Goal: Task Accomplishment & Management: Use online tool/utility

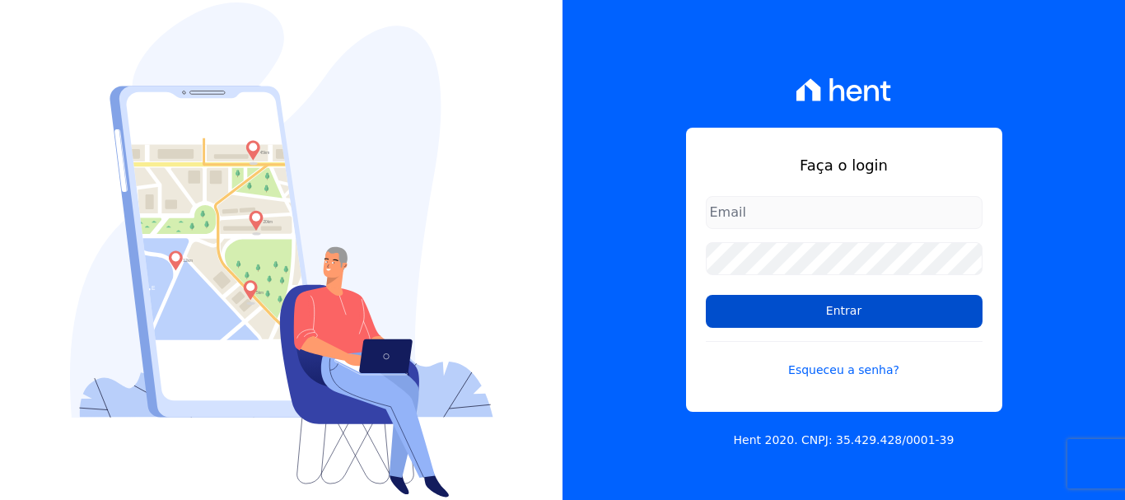
type input "documentos@fronteimoveis.com.br"
click at [829, 306] on input "Entrar" at bounding box center [844, 311] width 277 height 33
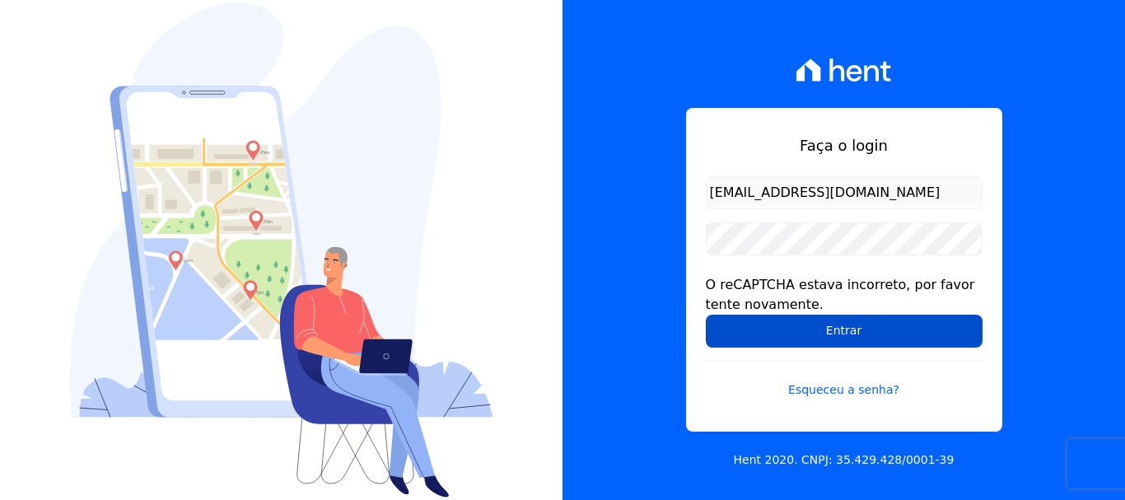
click at [830, 324] on input "Entrar" at bounding box center [844, 331] width 277 height 33
click at [835, 327] on input "Entrar" at bounding box center [844, 331] width 277 height 33
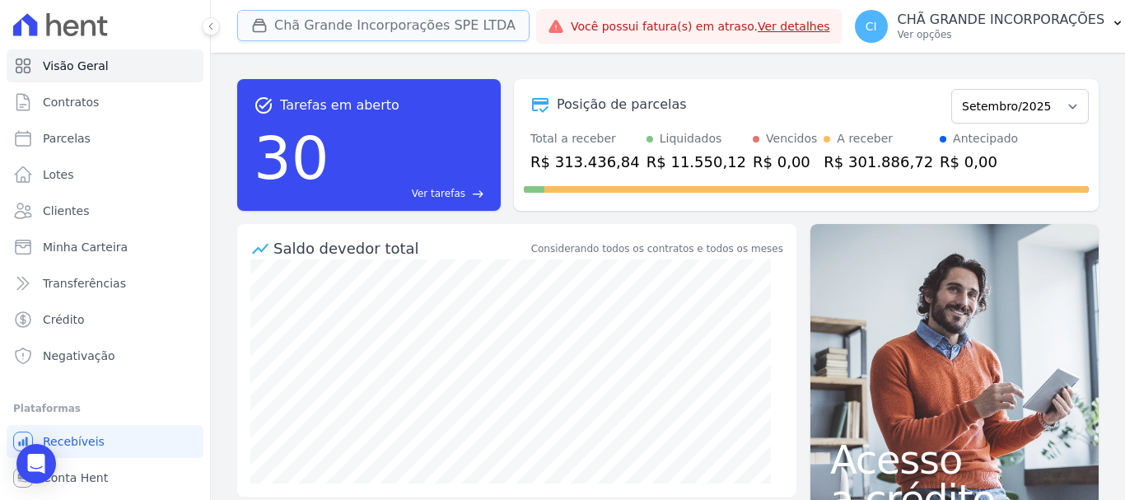
click at [306, 22] on button "Chã Grande Incorporações SPE LTDA" at bounding box center [383, 25] width 292 height 31
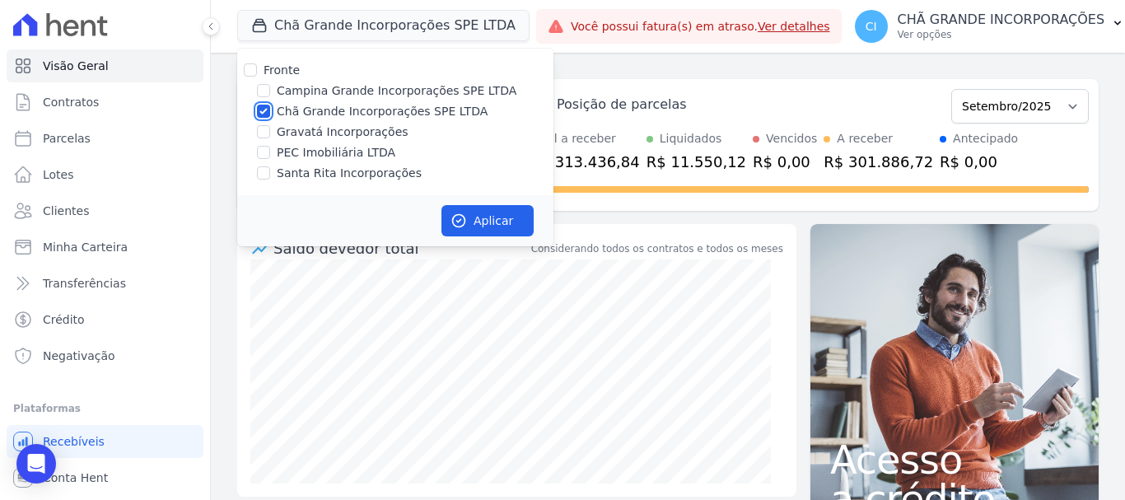
click at [264, 109] on input "Chã Grande Incorporações SPE LTDA" at bounding box center [263, 111] width 13 height 13
checkbox input "false"
click at [264, 95] on input "Campina Grande Incorporações SPE LTDA" at bounding box center [263, 90] width 13 height 13
checkbox input "true"
click at [481, 217] on button "Aplicar" at bounding box center [487, 220] width 92 height 31
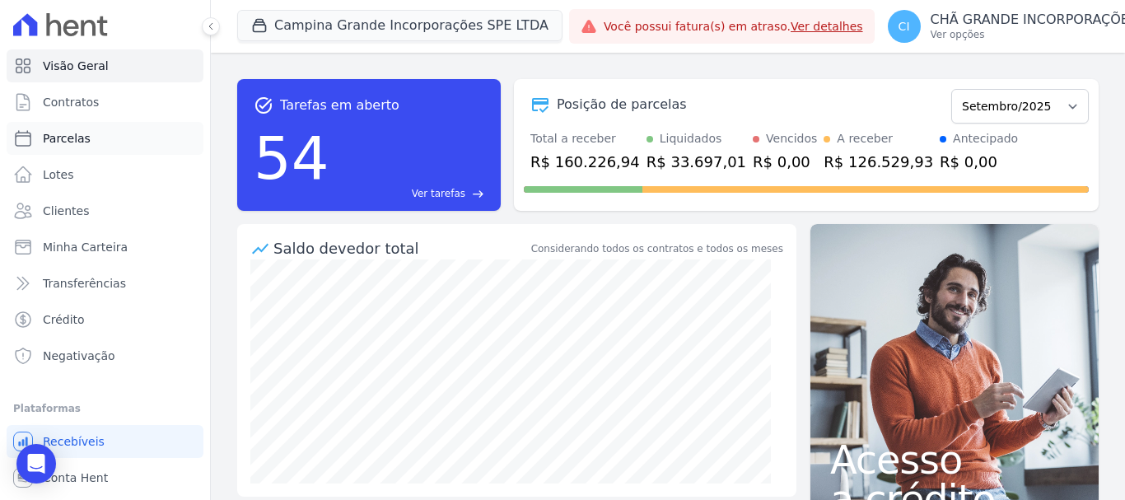
click at [70, 142] on span "Parcelas" at bounding box center [67, 138] width 48 height 16
select select
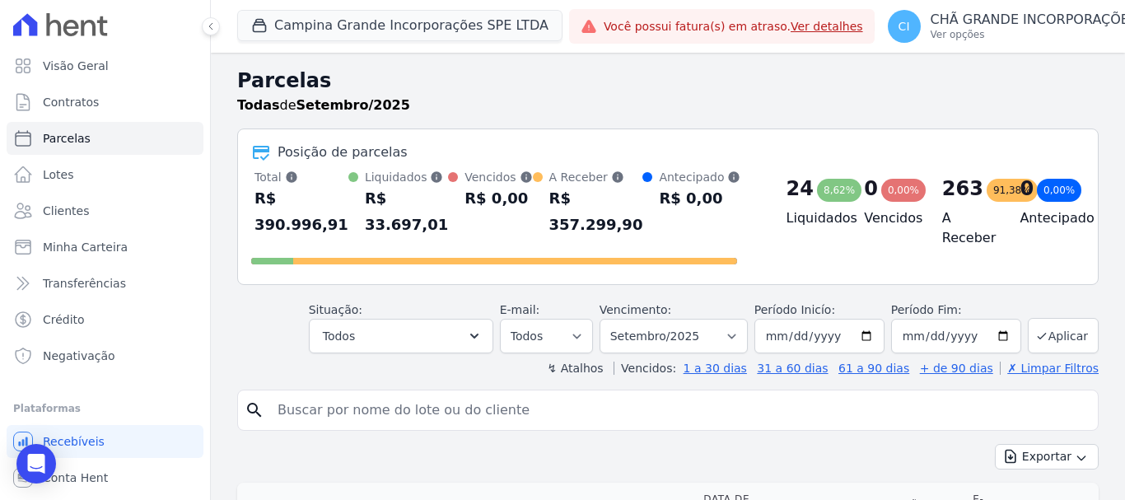
click at [292, 417] on input "search" at bounding box center [679, 410] width 823 height 33
paste input "CLAUDEVAN PINTO BRAGA"
type input "CLAUDEVAN PINTO BRAGA"
select select
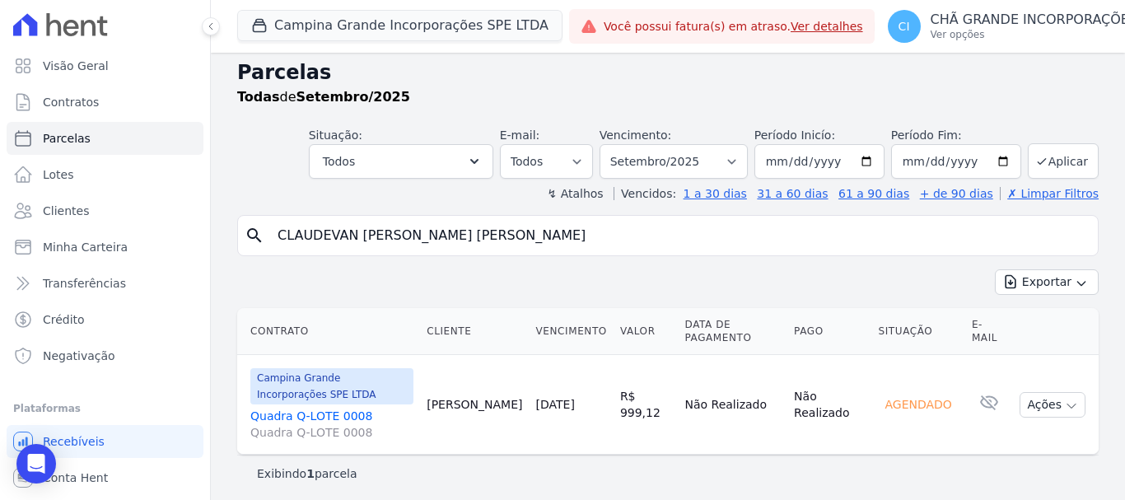
scroll to position [13, 0]
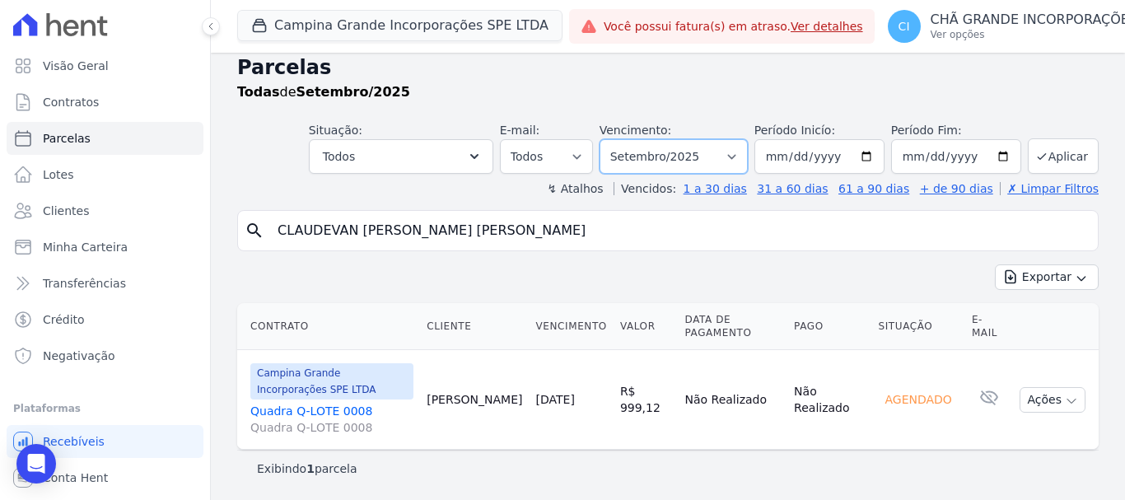
click at [737, 154] on select "Filtrar por período ──────── Todos os meses Janeiro/2023 Fevereiro/2023 Março/2…" at bounding box center [673, 156] width 148 height 35
select select "08/2025"
click at [610, 139] on select "Filtrar por período ──────── Todos os meses Janeiro/2023 Fevereiro/2023 Março/2…" at bounding box center [673, 156] width 148 height 35
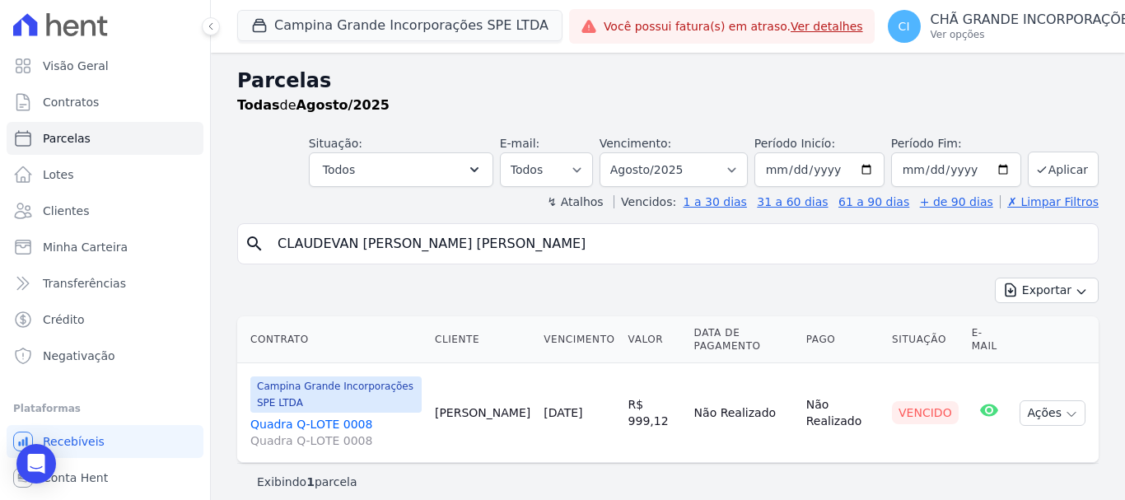
select select
click at [735, 169] on select "Filtrar por período ──────── Todos os meses Janeiro/2023 Fevereiro/2023 Março/2…" at bounding box center [673, 169] width 148 height 35
select select "04/2025"
click at [610, 152] on select "Filtrar por período ──────── Todos os meses Janeiro/2023 Fevereiro/2023 Março/2…" at bounding box center [673, 169] width 148 height 35
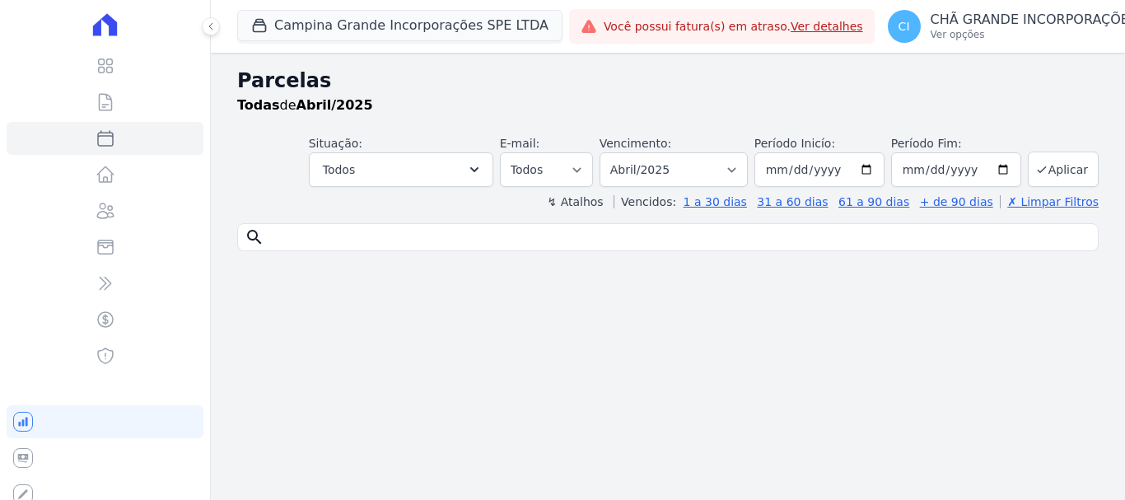
select select
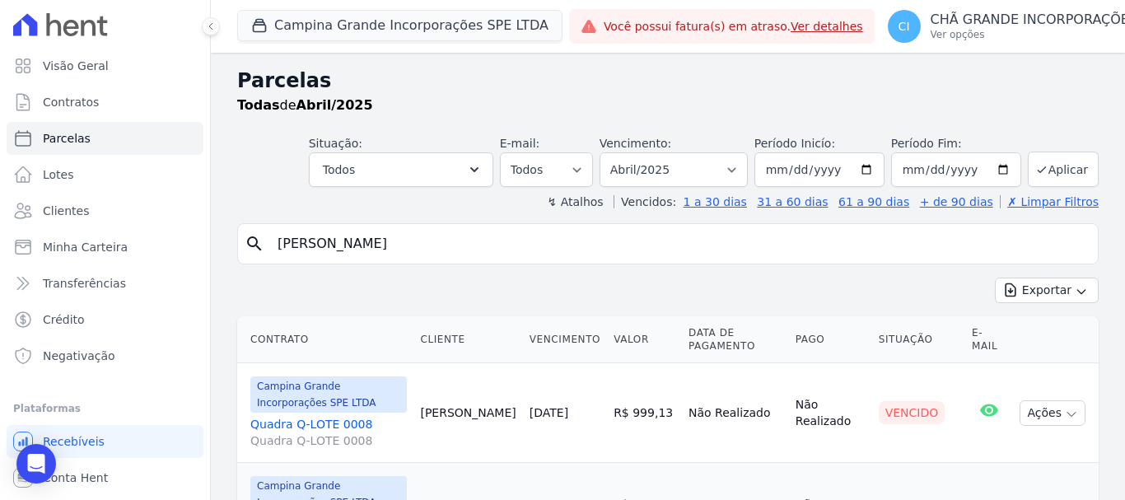
drag, startPoint x: 276, startPoint y: 246, endPoint x: 459, endPoint y: 246, distance: 182.8
click at [459, 246] on input "[PERSON_NAME]" at bounding box center [679, 243] width 823 height 33
click at [462, 238] on input "CLAUDEVAN PINTO BRAGA" at bounding box center [679, 243] width 823 height 33
click at [462, 245] on input "CLAUDEVAN PINTO BRAGA" at bounding box center [679, 243] width 823 height 33
click at [462, 246] on input "CLAUDEVAN PINTO BRAGA" at bounding box center [679, 243] width 823 height 33
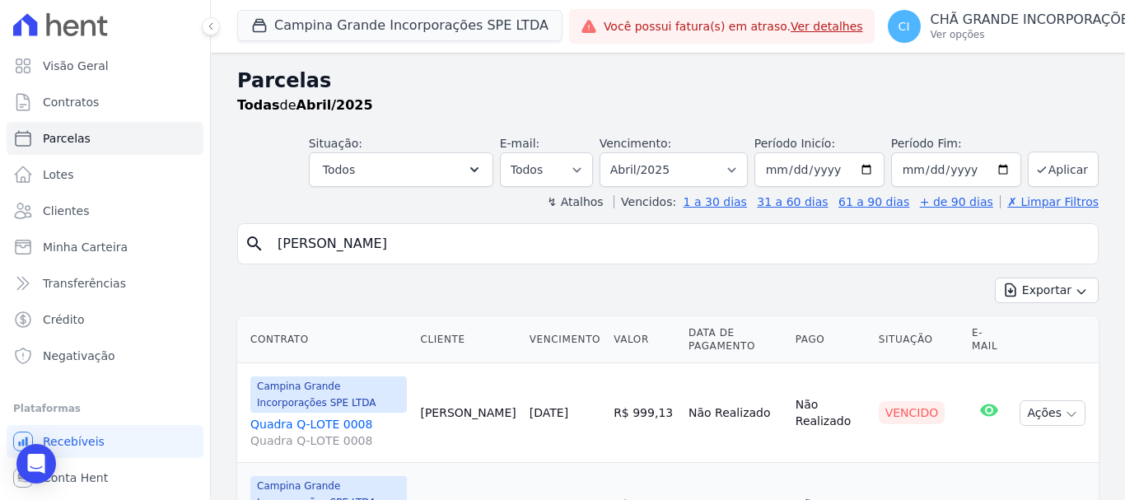
click at [462, 246] on input "CLAUDEVAN PINTO BRAGA" at bounding box center [679, 243] width 823 height 33
click at [461, 247] on input "CLAUDEVAN PINTO BRAGA" at bounding box center [679, 243] width 823 height 33
paste input "WALBER WESLEY FELIX DE ARAUJO"
type input "WALBER WESLEY FELIX DE ARAUJO"
select select
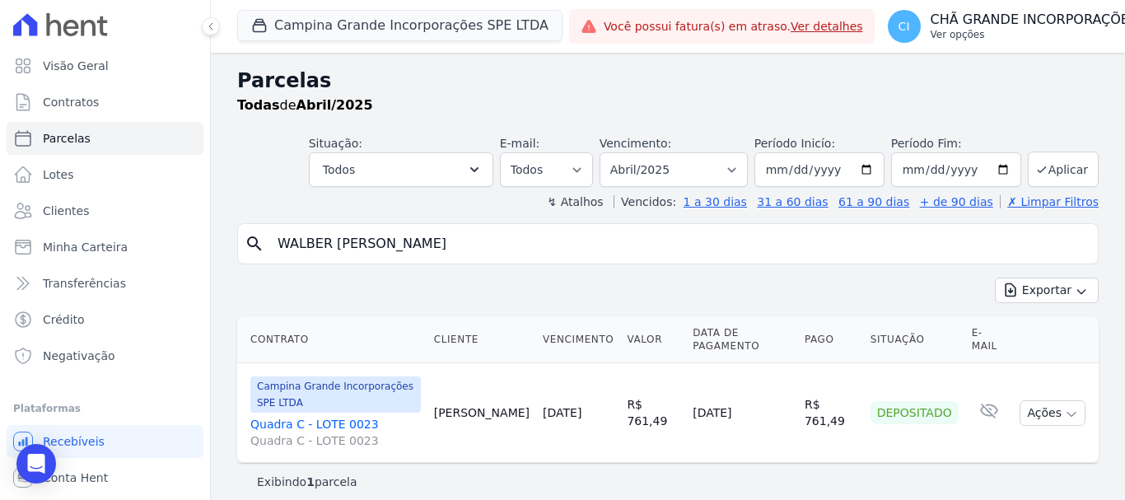
click at [1012, 26] on p "CHÃ GRANDE INCORPORAÇÕES" at bounding box center [1035, 20] width 208 height 16
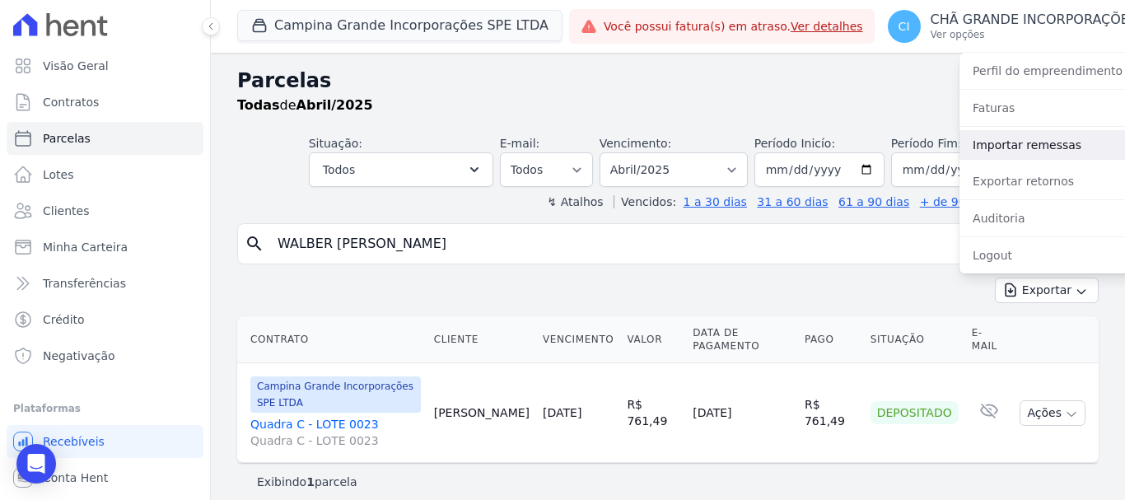
click at [987, 144] on link "Importar remessas" at bounding box center [1064, 145] width 211 height 30
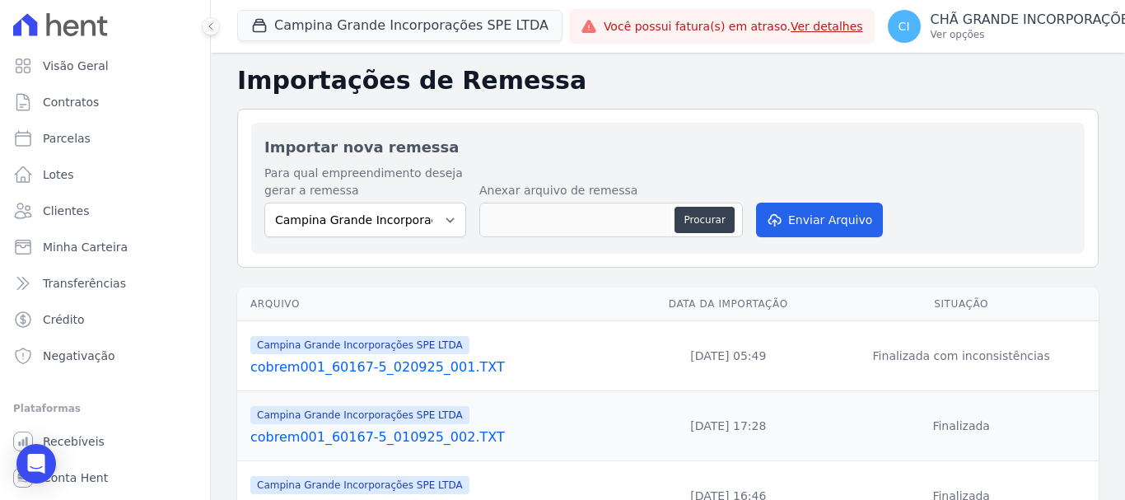
click at [418, 361] on link "cobrem001_60167-5_020925_001.TXT" at bounding box center [437, 367] width 375 height 20
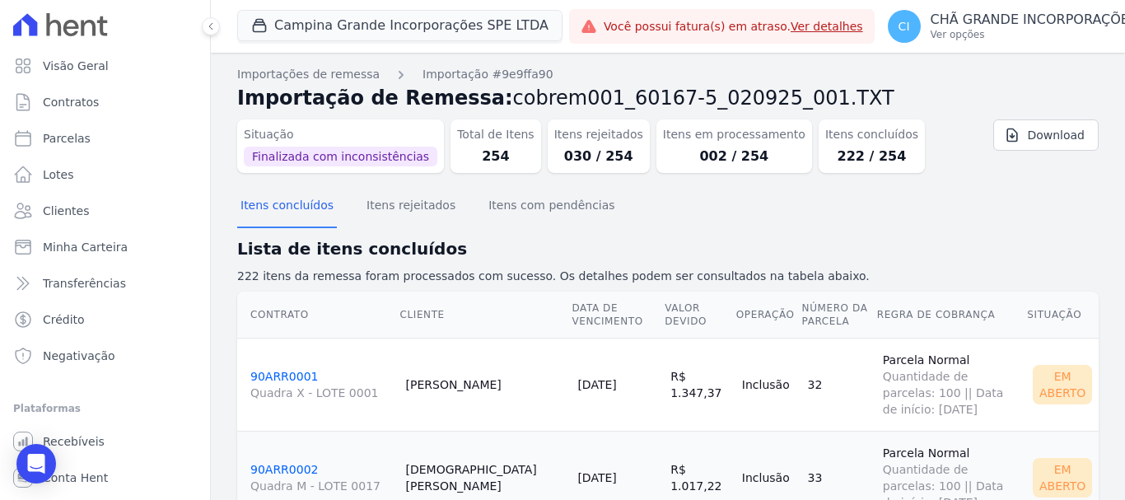
scroll to position [82, 0]
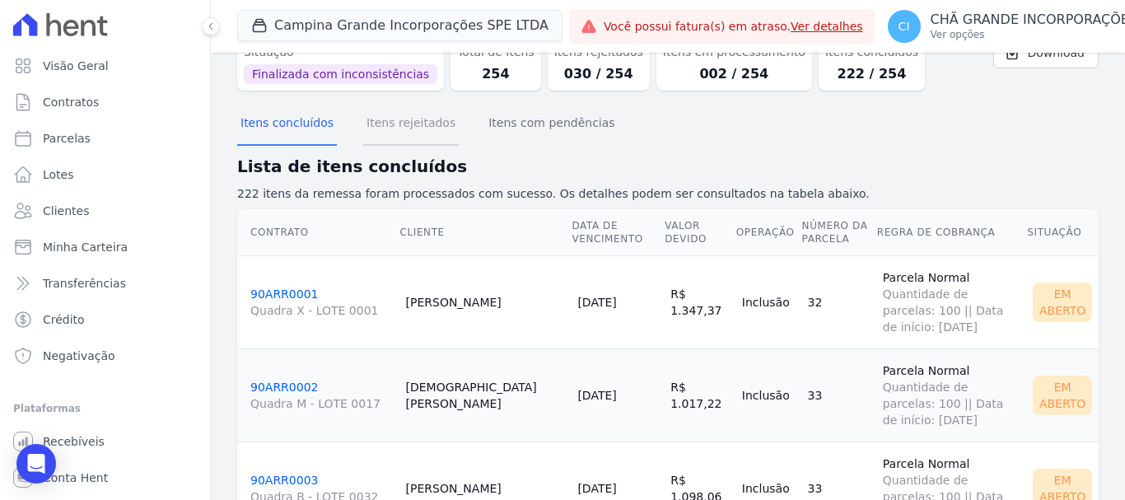
click at [400, 124] on button "Itens rejeitados" at bounding box center [411, 124] width 96 height 43
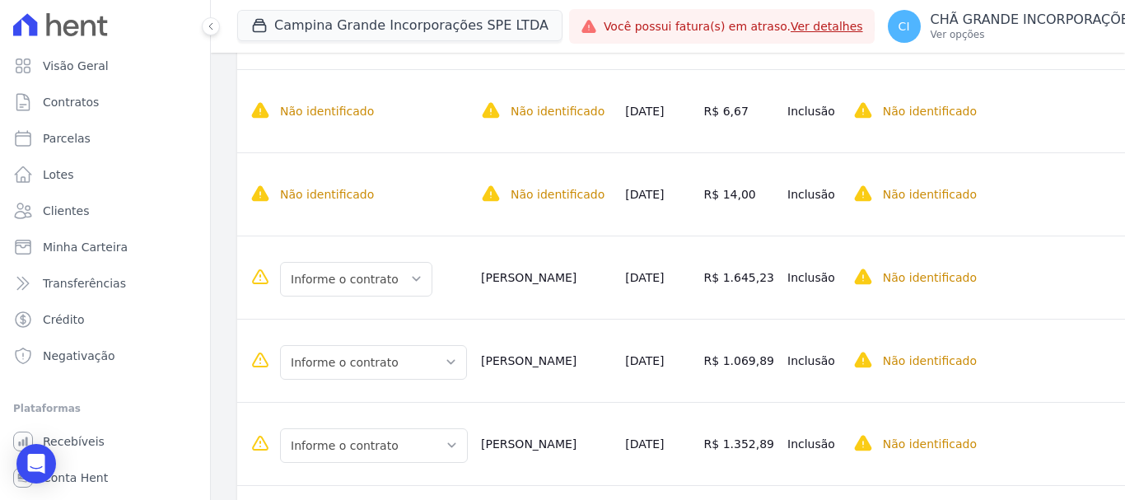
scroll to position [412, 0]
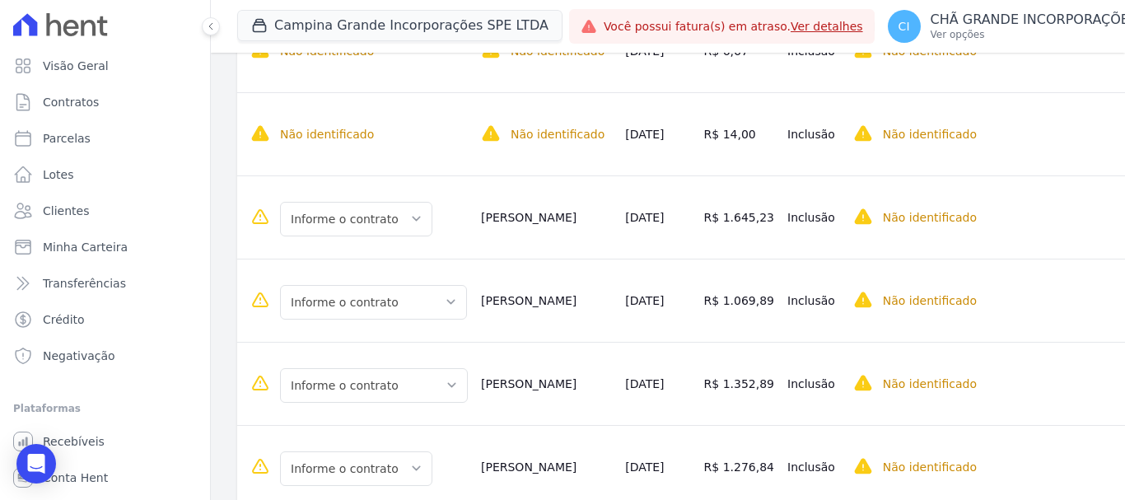
drag, startPoint x: 464, startPoint y: 301, endPoint x: 533, endPoint y: 301, distance: 68.3
click at [533, 301] on td "Celia Souza" at bounding box center [546, 300] width 144 height 83
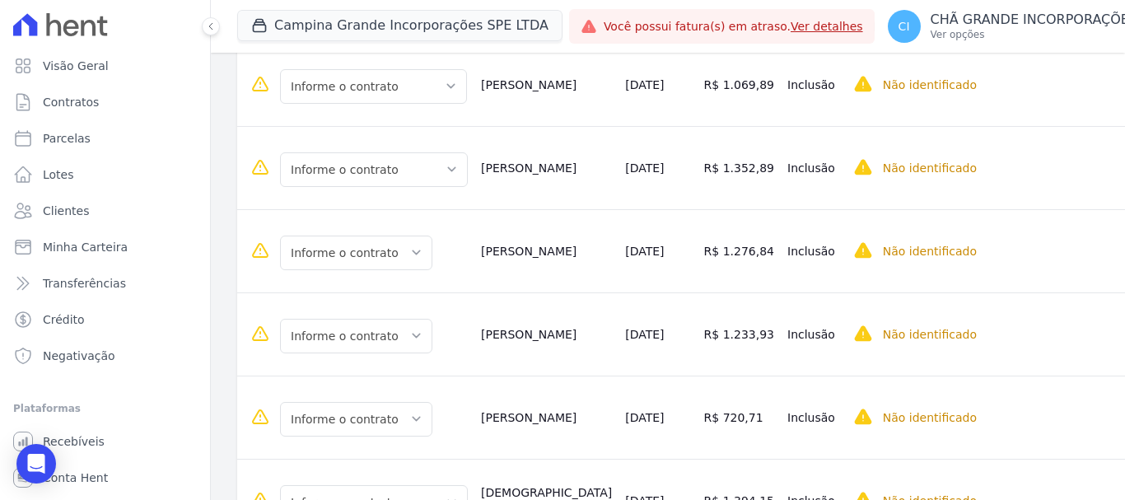
scroll to position [659, 0]
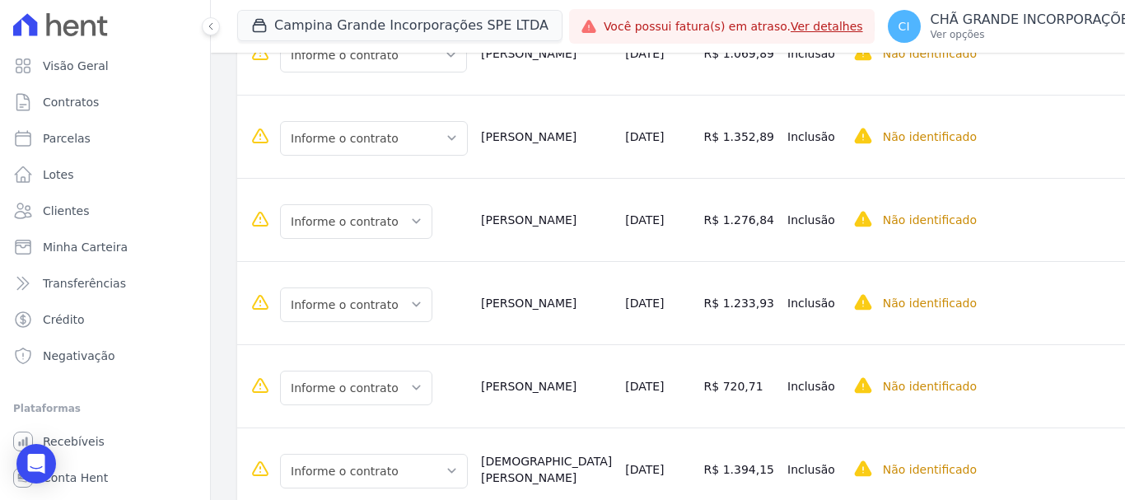
drag, startPoint x: 468, startPoint y: 128, endPoint x: 523, endPoint y: 150, distance: 59.2
click at [523, 150] on td "[PERSON_NAME]" at bounding box center [546, 136] width 144 height 83
copy td "[PERSON_NAME]"
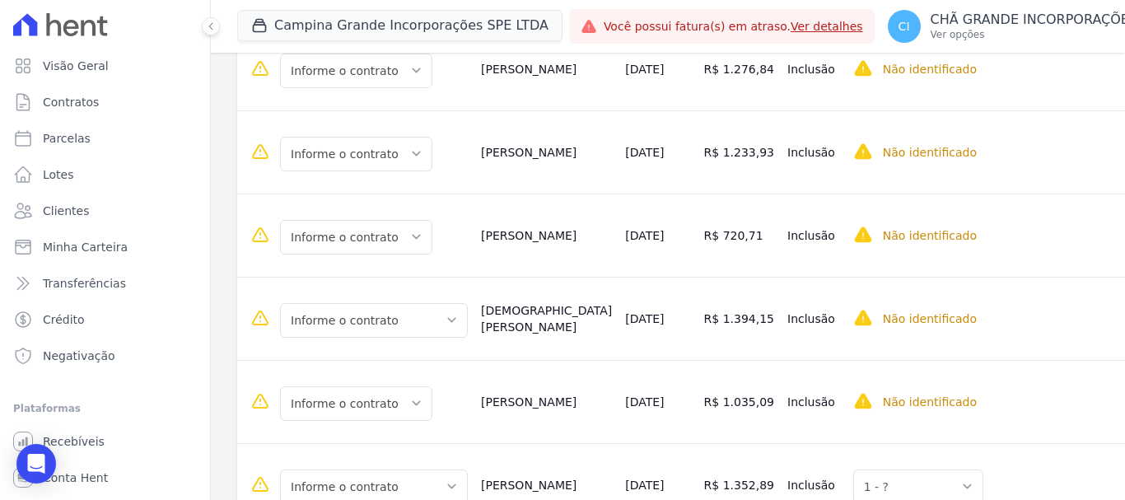
scroll to position [906, 0]
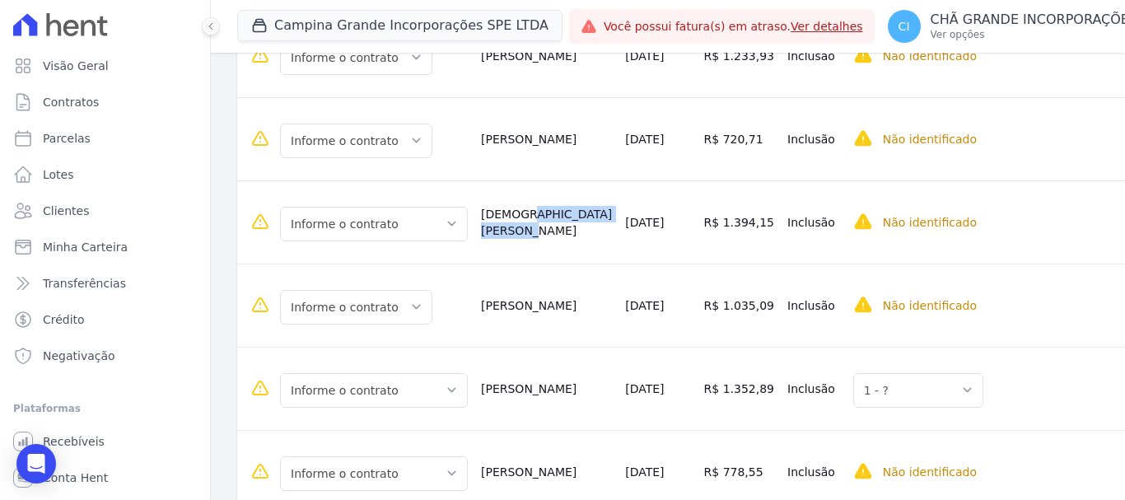
drag, startPoint x: 467, startPoint y: 214, endPoint x: 517, endPoint y: 236, distance: 54.6
click at [517, 236] on td "[DEMOGRAPHIC_DATA][PERSON_NAME]" at bounding box center [546, 221] width 144 height 83
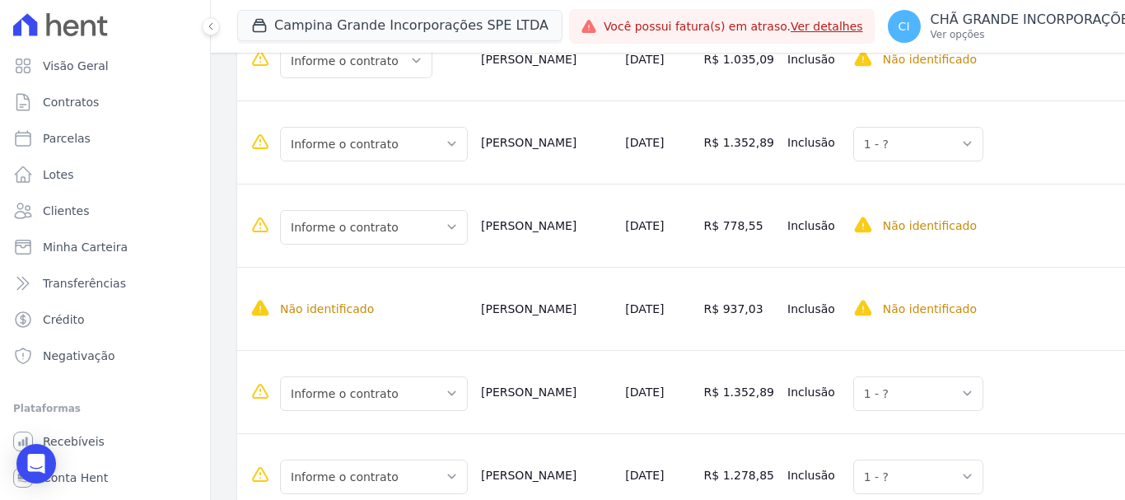
scroll to position [1153, 0]
drag, startPoint x: 465, startPoint y: 131, endPoint x: 531, endPoint y: 159, distance: 71.6
click at [531, 159] on td "[PERSON_NAME]" at bounding box center [546, 141] width 144 height 83
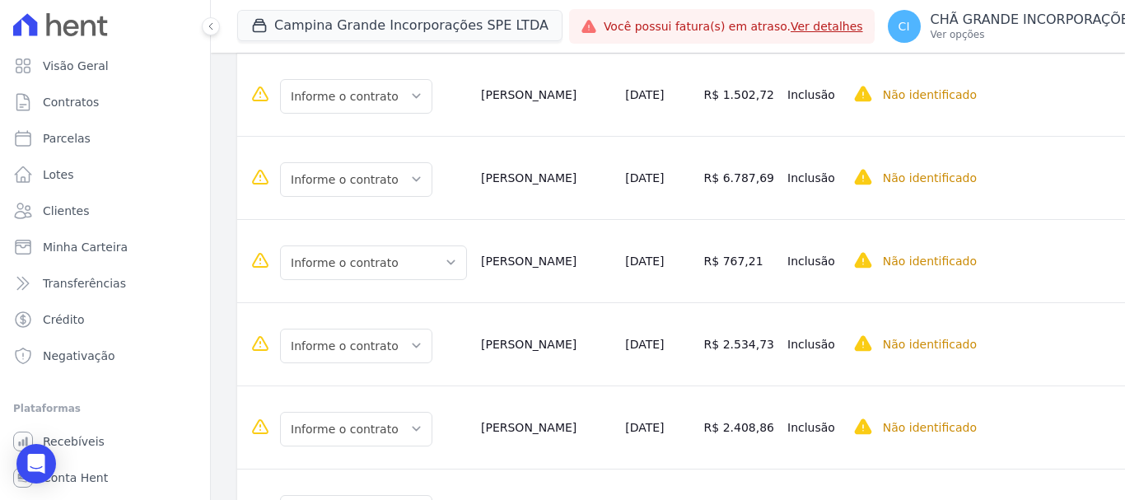
scroll to position [2141, 0]
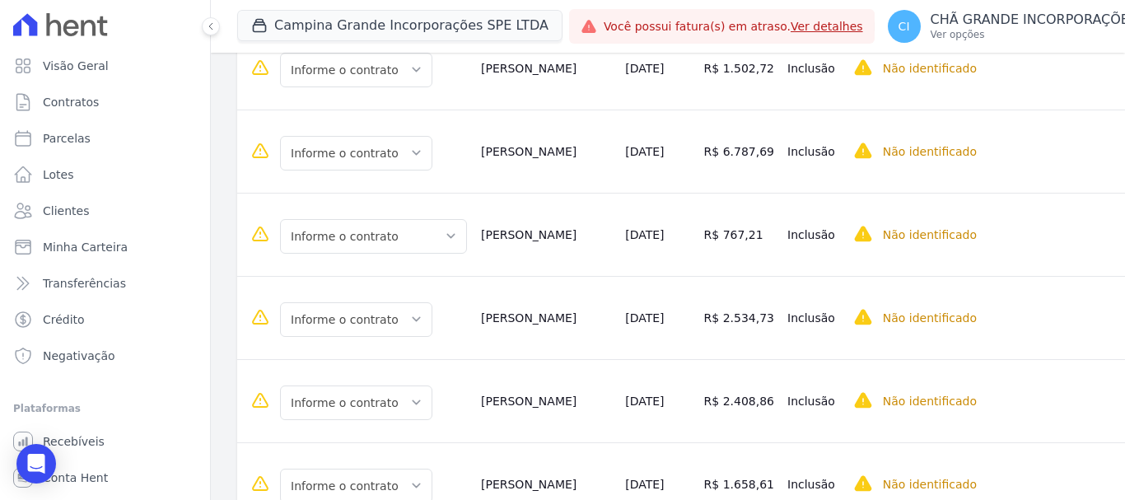
drag, startPoint x: 459, startPoint y: 151, endPoint x: 527, endPoint y: 151, distance: 67.5
click at [527, 151] on td "[PERSON_NAME]" at bounding box center [546, 151] width 144 height 83
drag, startPoint x: 655, startPoint y: 152, endPoint x: 702, endPoint y: 149, distance: 46.2
click at [702, 149] on td "R$ 6.787,69" at bounding box center [738, 151] width 83 height 83
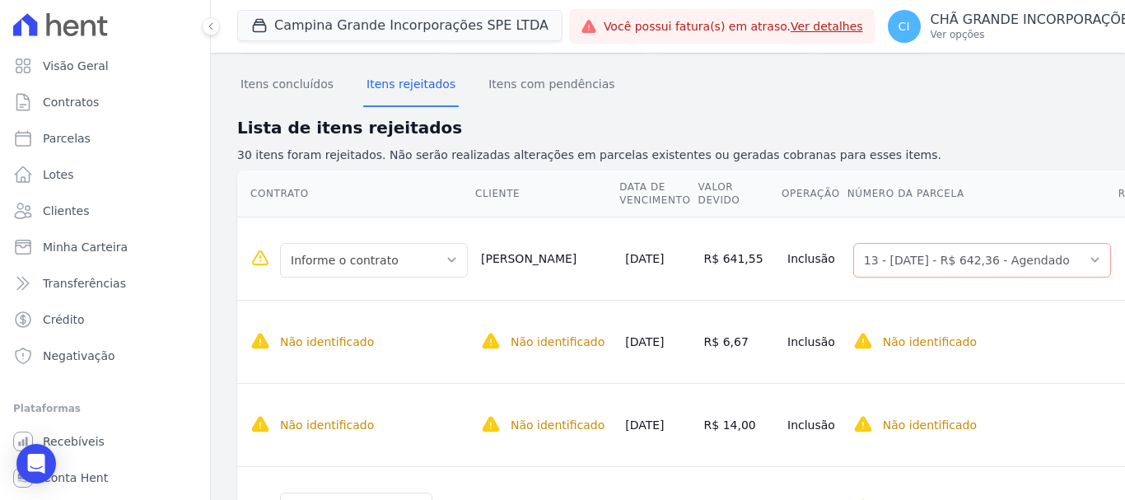
scroll to position [93, 0]
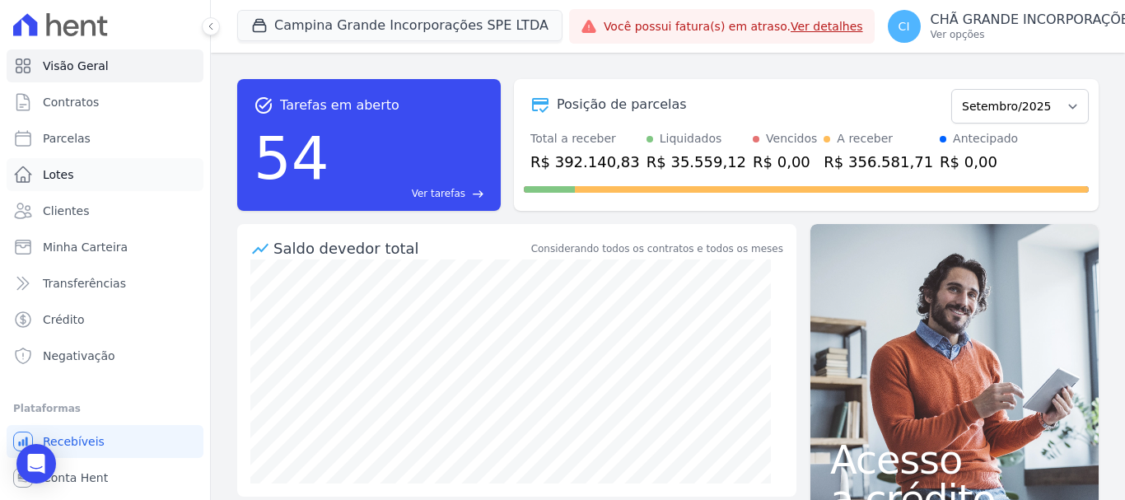
click at [64, 174] on span "Lotes" at bounding box center [58, 174] width 31 height 16
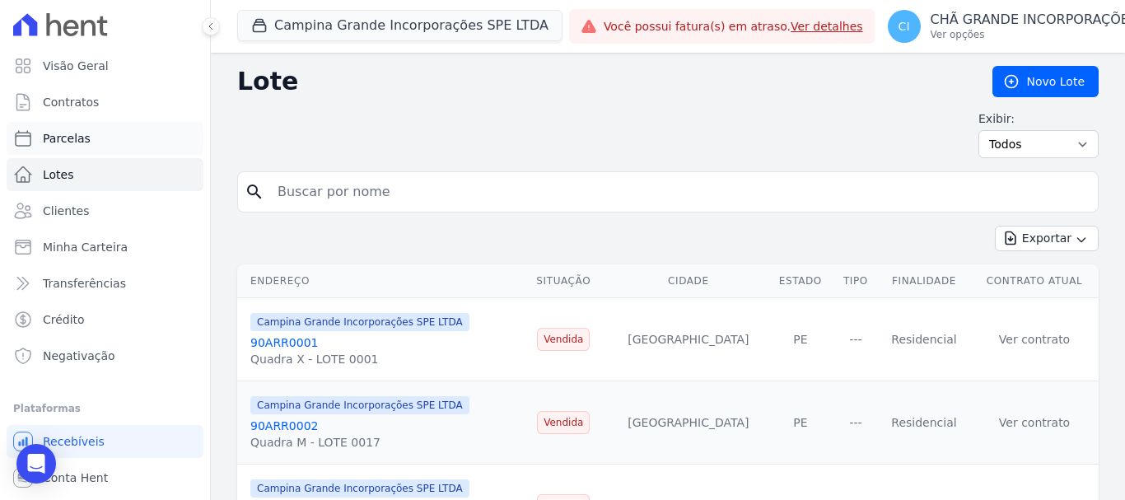
click at [76, 147] on link "Parcelas" at bounding box center [105, 138] width 197 height 33
select select
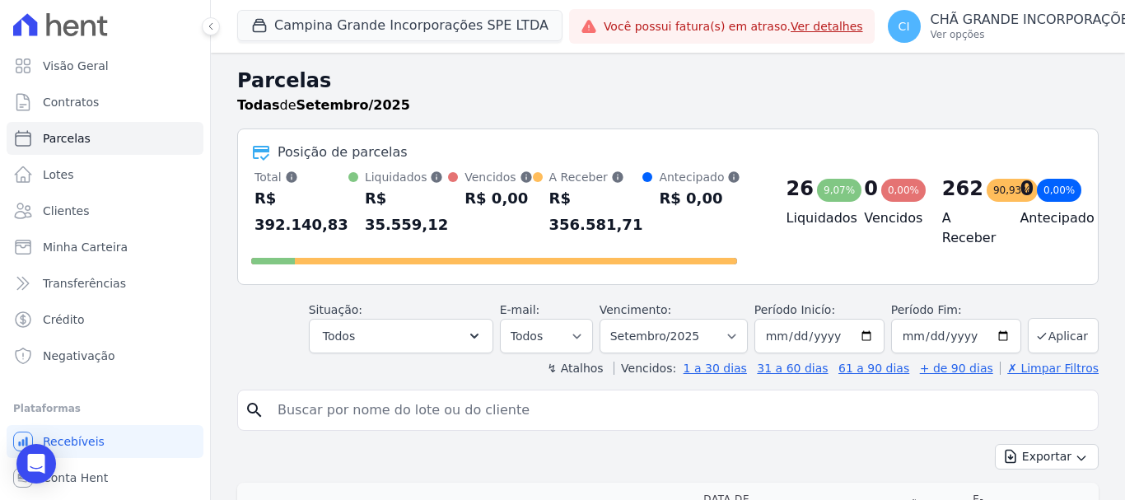
click at [376, 394] on input "search" at bounding box center [679, 410] width 823 height 33
click at [482, 394] on input "search" at bounding box center [679, 410] width 823 height 33
type input "maria da gloria silva alves"
select select
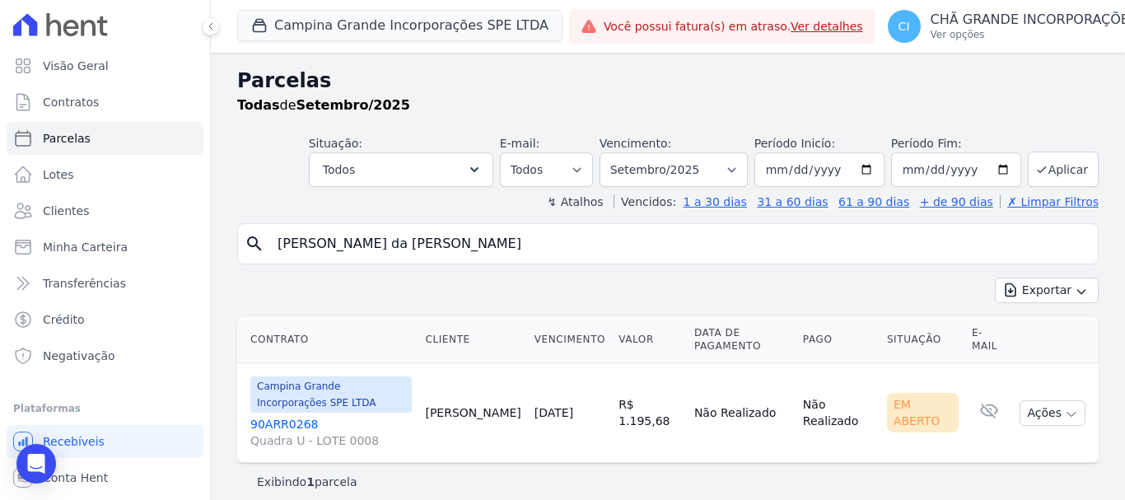
scroll to position [13, 0]
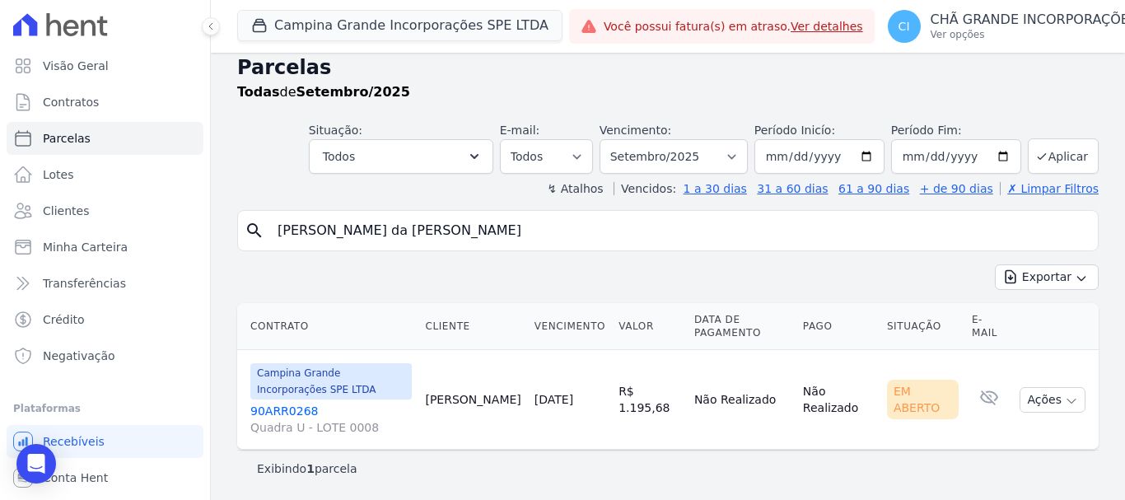
click at [464, 231] on input "maria da gloria silva alves" at bounding box center [679, 230] width 823 height 33
type input "[PERSON_NAME] de [PERSON_NAME]"
select select
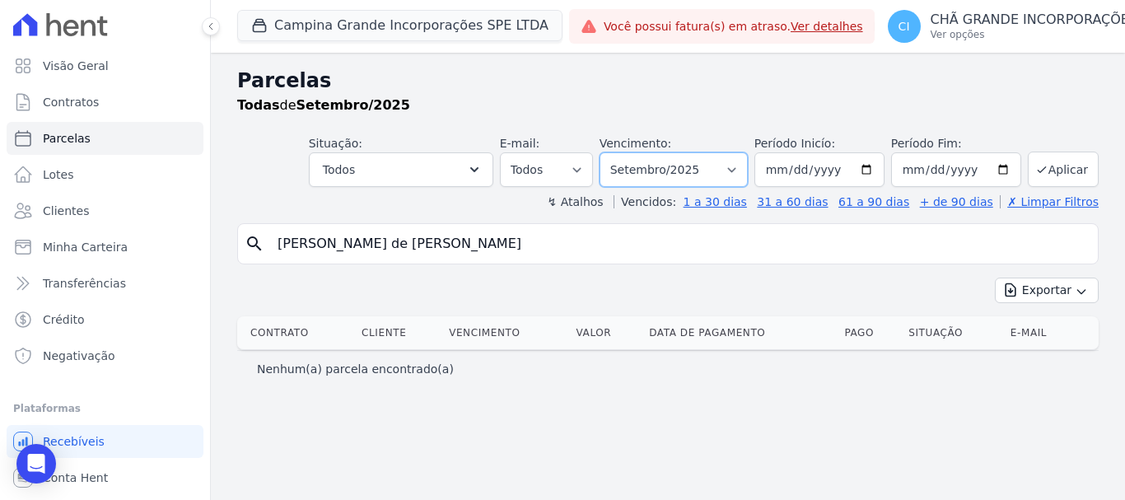
click at [663, 178] on select "Filtrar por período ──────── Todos os meses Janeiro/2023 Fevereiro/2023 Março/2…" at bounding box center [673, 169] width 148 height 35
select select "08/2025"
click at [623, 152] on select "Filtrar por período ──────── Todos os meses Janeiro/2023 Fevereiro/2023 Março/2…" at bounding box center [673, 169] width 148 height 35
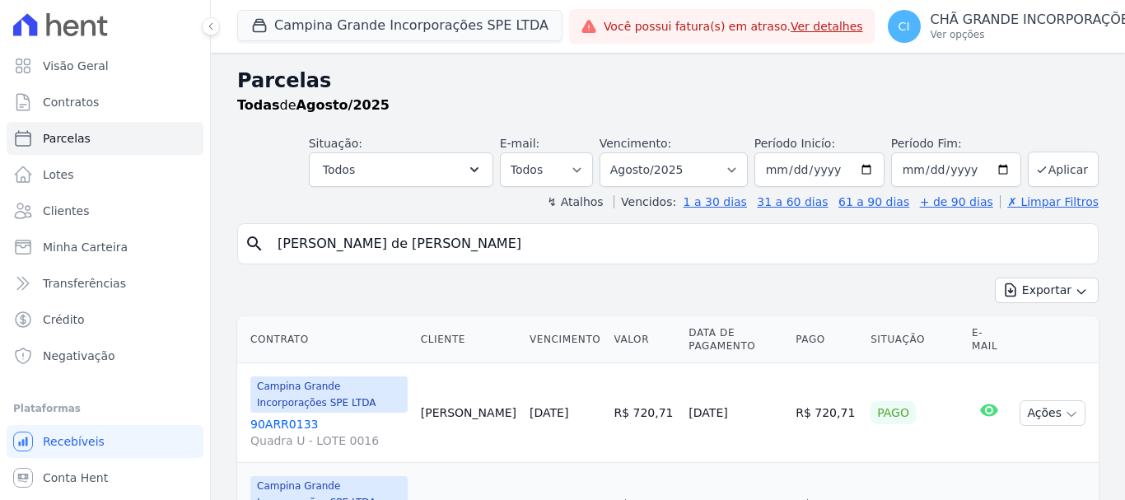
select select
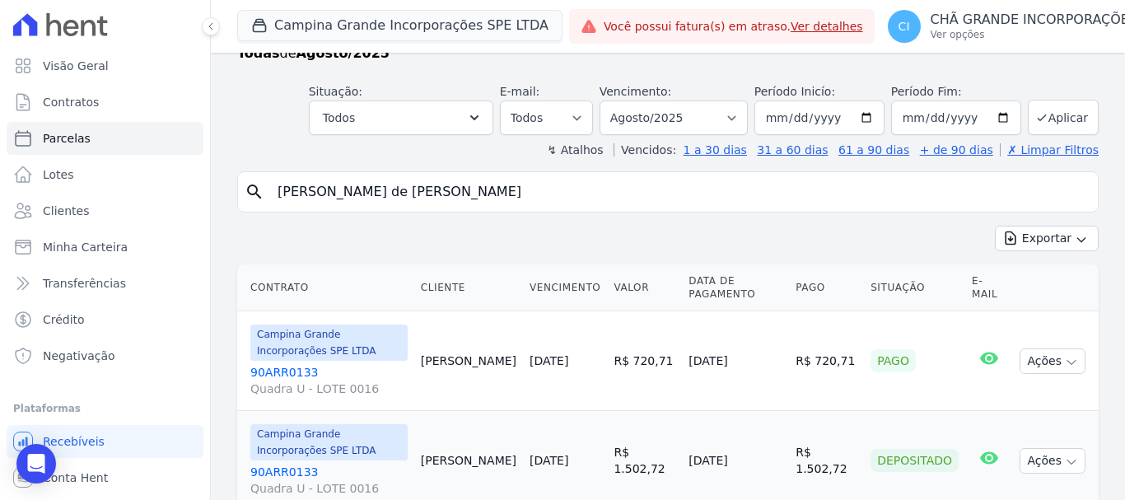
scroll to position [113, 0]
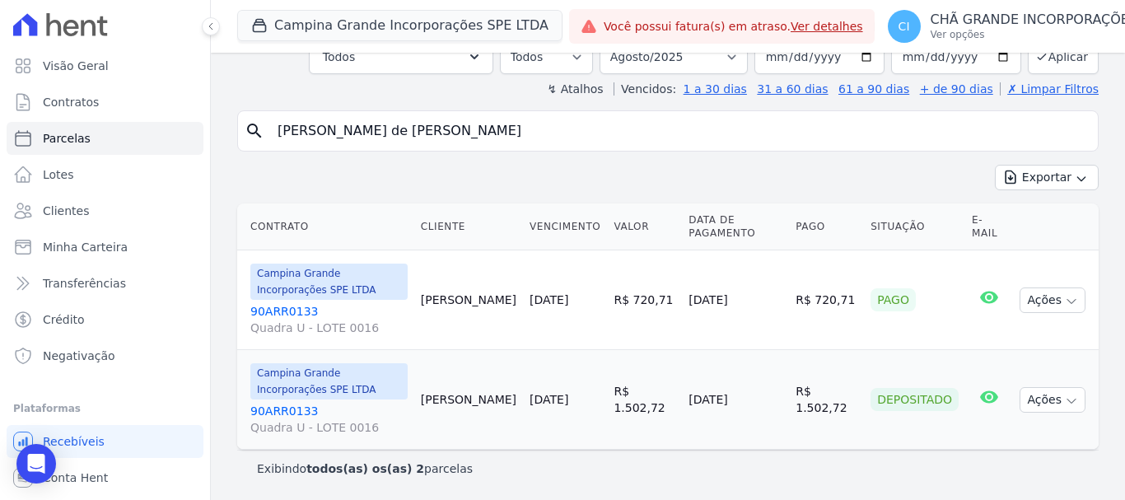
click at [473, 124] on input "[PERSON_NAME] de [PERSON_NAME]" at bounding box center [679, 130] width 823 height 33
click at [674, 58] on select "Filtrar por período ──────── Todos os meses Janeiro/2023 Fevereiro/2023 Março/2…" at bounding box center [673, 57] width 148 height 35
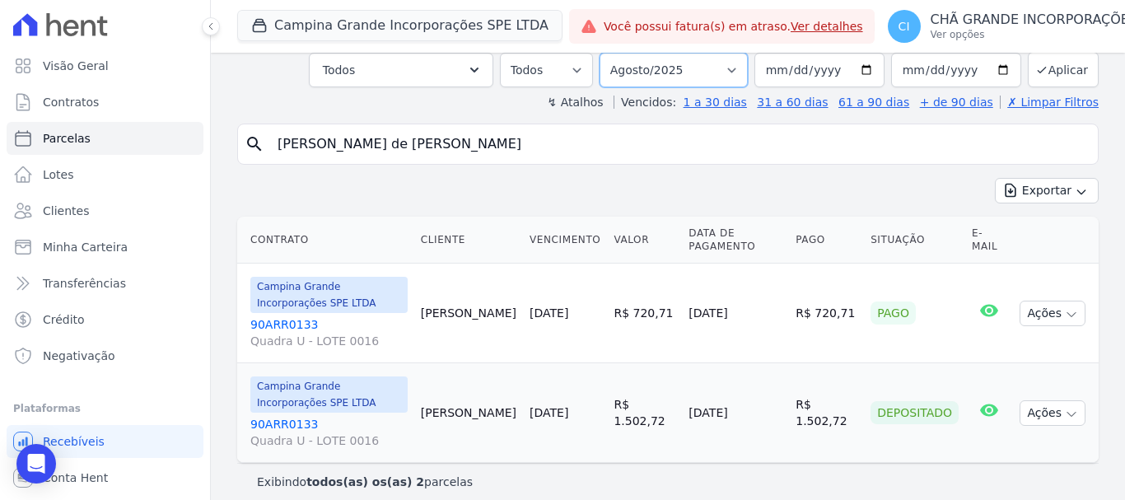
select select "09/2025"
click at [610, 53] on select "Filtrar por período ──────── Todos os meses Janeiro/2023 Fevereiro/2023 Março/2…" at bounding box center [673, 70] width 148 height 35
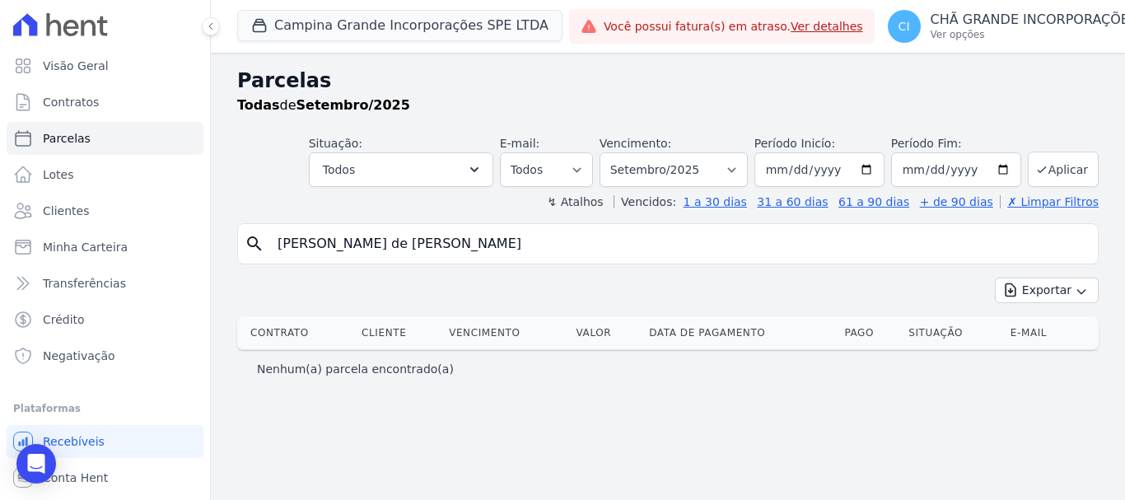
select select
click at [475, 239] on input "[PERSON_NAME] de [PERSON_NAME]" at bounding box center [679, 243] width 823 height 33
click at [656, 160] on select "Filtrar por período ──────── Todos os meses Janeiro/2023 Fevereiro/2023 Março/2…" at bounding box center [673, 169] width 148 height 35
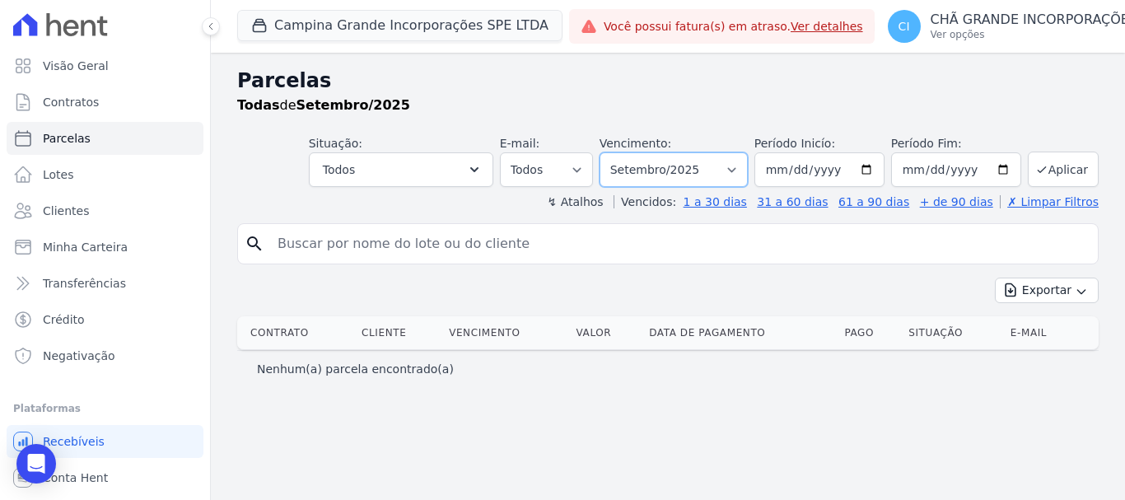
select select "08/2025"
click at [623, 152] on select "Filtrar por período ──────── Todos os meses Janeiro/2023 Fevereiro/2023 Março/2…" at bounding box center [673, 169] width 148 height 35
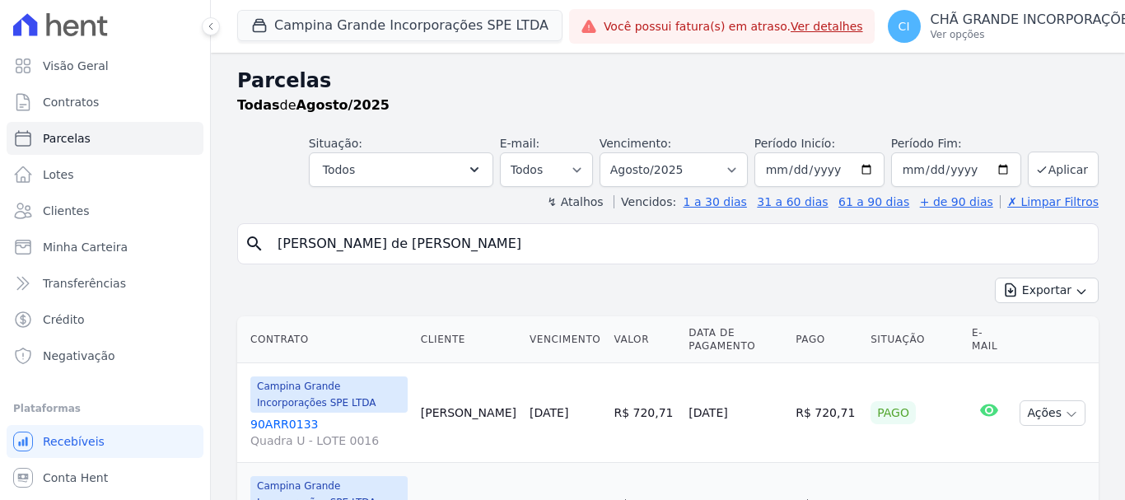
select select
click at [319, 247] on input "[PERSON_NAME] de [PERSON_NAME]" at bounding box center [679, 243] width 823 height 33
drag, startPoint x: 464, startPoint y: 242, endPoint x: 206, endPoint y: 253, distance: 258.8
click at [206, 253] on div "Visão Geral Contratos [GEOGRAPHIC_DATA] Lotes Clientes Minha Carteira Transferê…" at bounding box center [562, 250] width 1125 height 500
type input "[PERSON_NAME] dos [PERSON_NAME]"
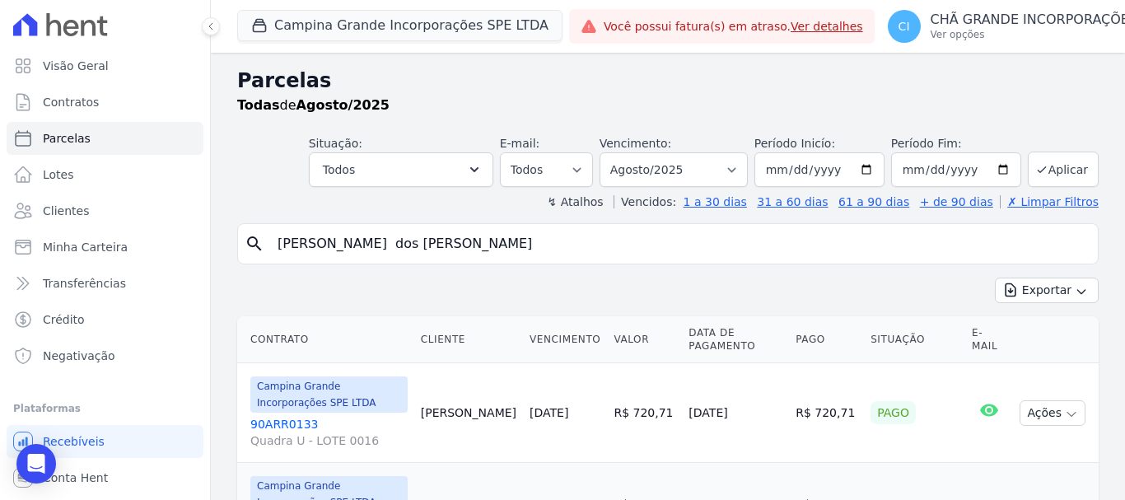
select select
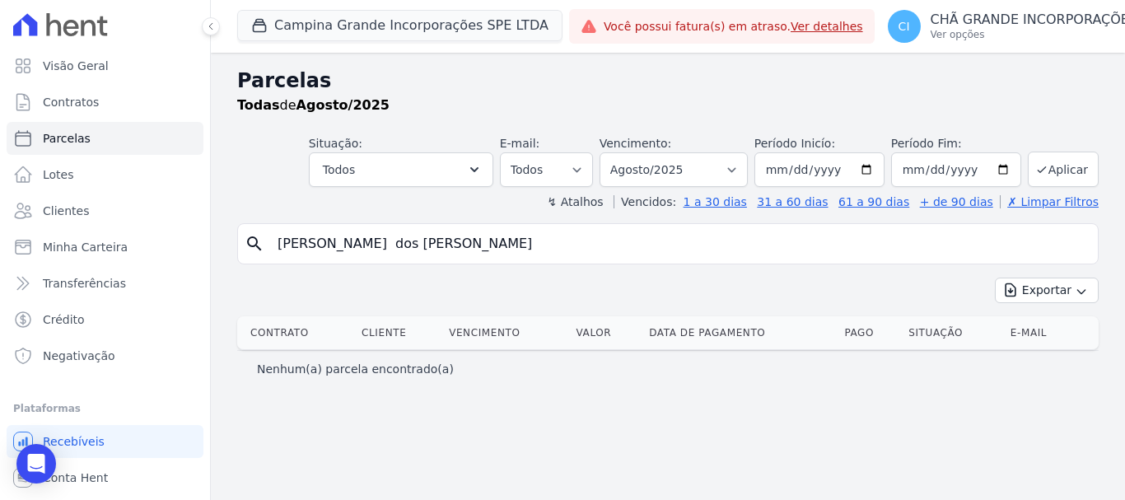
click at [374, 245] on input "[PERSON_NAME] dos [PERSON_NAME]" at bounding box center [679, 243] width 823 height 33
click at [511, 244] on input "[PERSON_NAME] dos [PERSON_NAME]" at bounding box center [679, 243] width 823 height 33
type input "[PERSON_NAME] dos [PERSON_NAME]"
select select
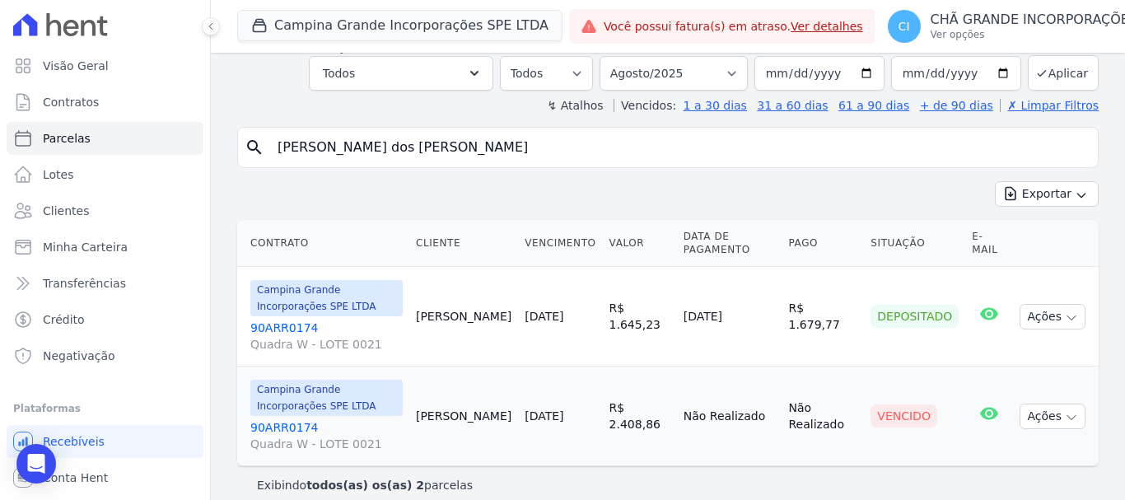
scroll to position [113, 0]
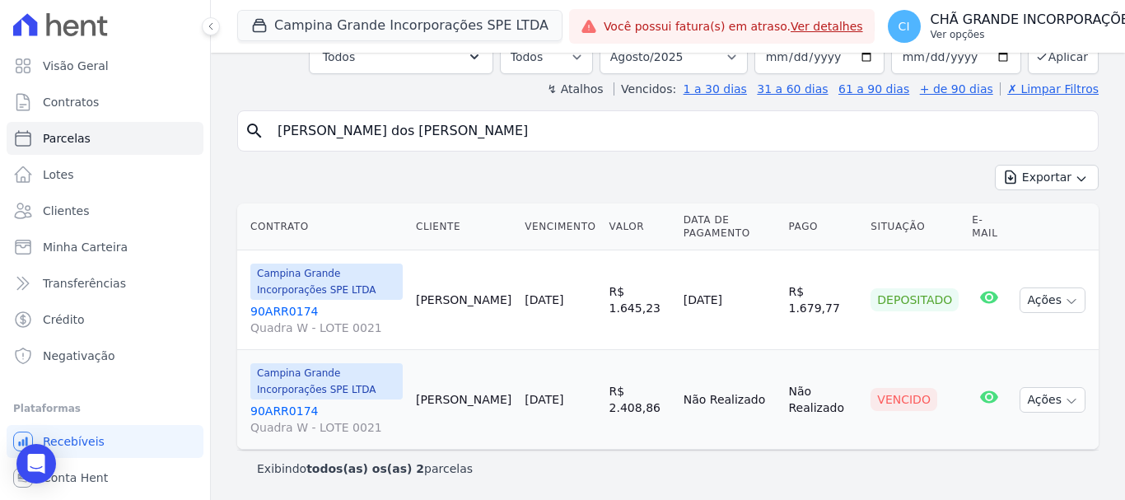
click at [933, 30] on p "Ver opções" at bounding box center [1035, 34] width 208 height 13
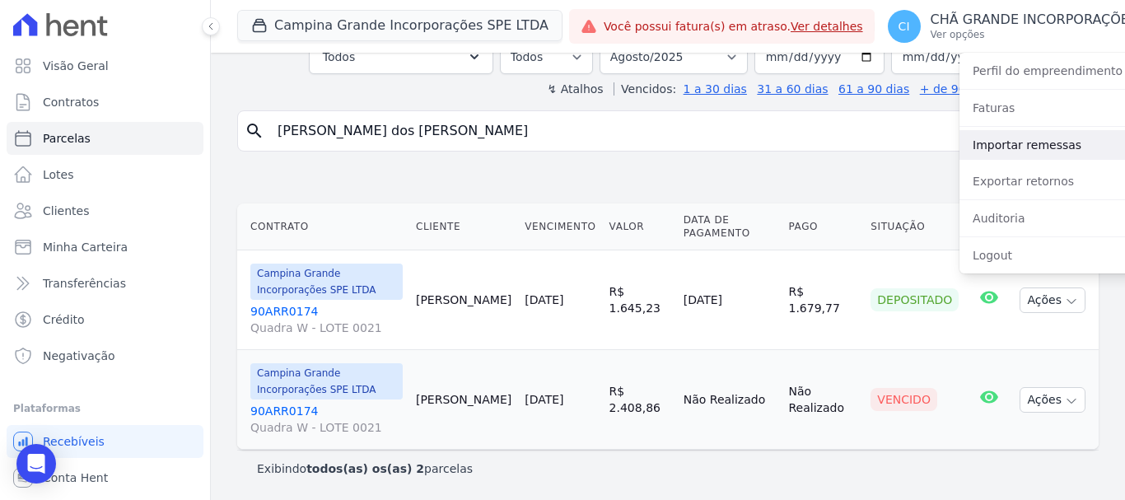
click at [959, 152] on link "Importar remessas" at bounding box center [1064, 145] width 211 height 30
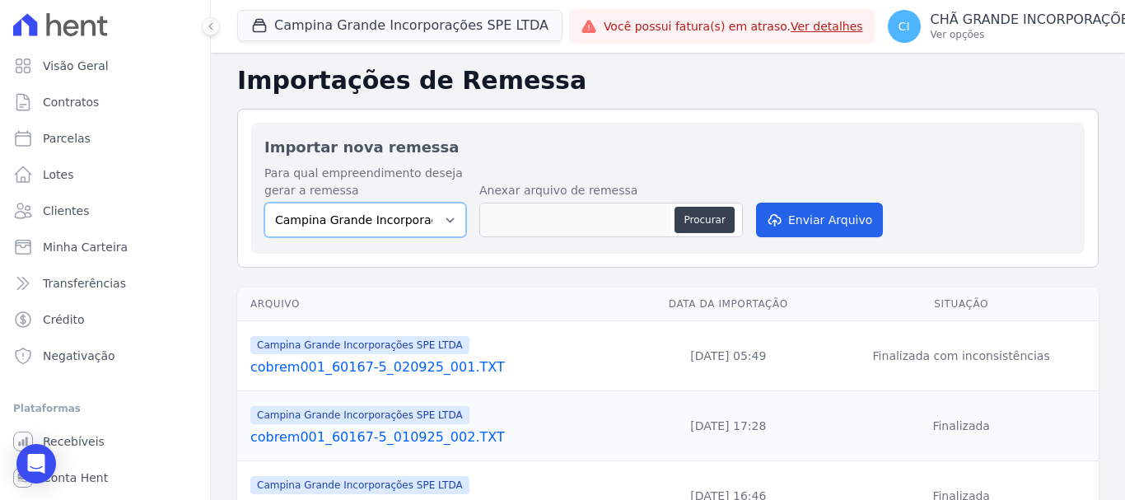
click at [355, 225] on select "Campina Grande Incorporações SPE LTDA Chã Grande Incorporações SPE LTDA Gravatá…" at bounding box center [365, 220] width 202 height 35
drag, startPoint x: 357, startPoint y: 222, endPoint x: 366, endPoint y: 222, distance: 8.3
click at [357, 222] on select "Campina Grande Incorporações SPE LTDA Chã Grande Incorporações SPE LTDA Gravatá…" at bounding box center [365, 220] width 202 height 35
click at [712, 215] on button "Procurar" at bounding box center [703, 220] width 59 height 26
type input "cobrem001_60167-5_020925_002.TXT"
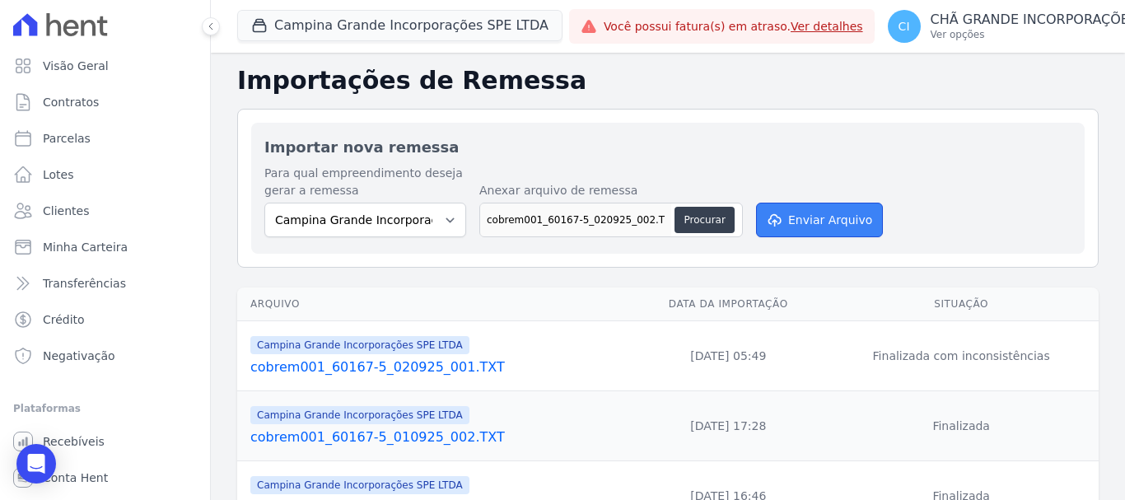
click at [800, 218] on button "Enviar Arquivo" at bounding box center [819, 220] width 127 height 35
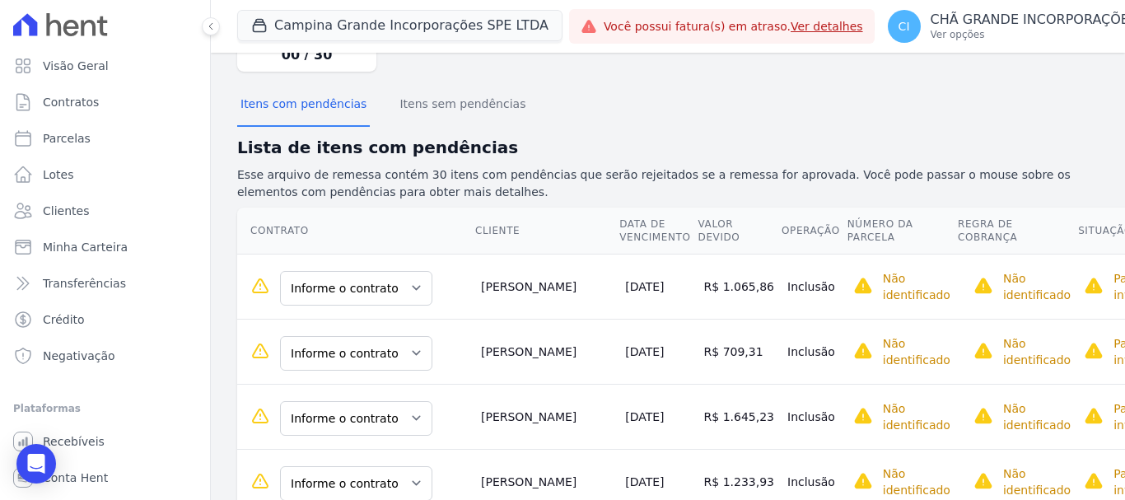
scroll to position [165, 0]
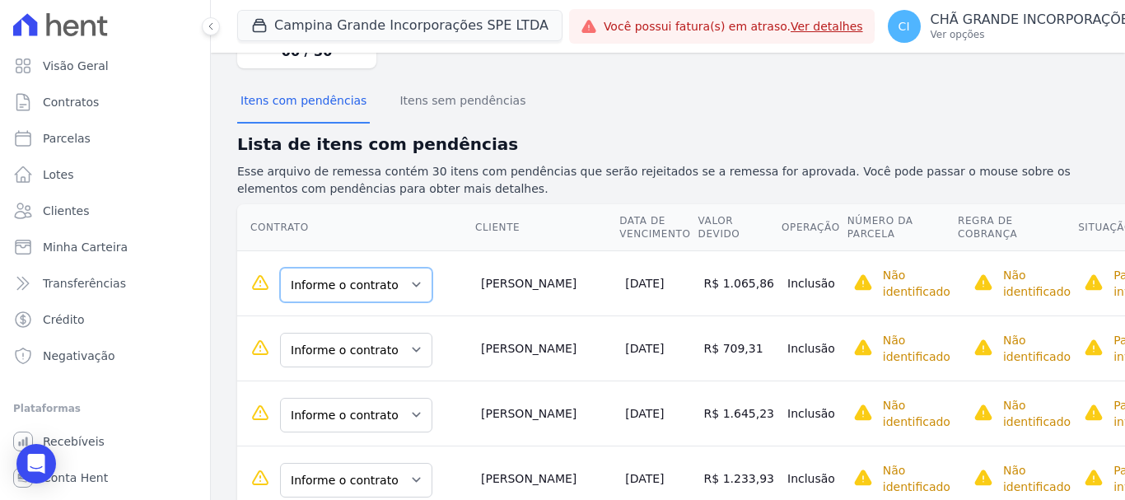
click at [391, 288] on select "Informe o contrato 90ARR0114 90ARR0138" at bounding box center [356, 285] width 152 height 35
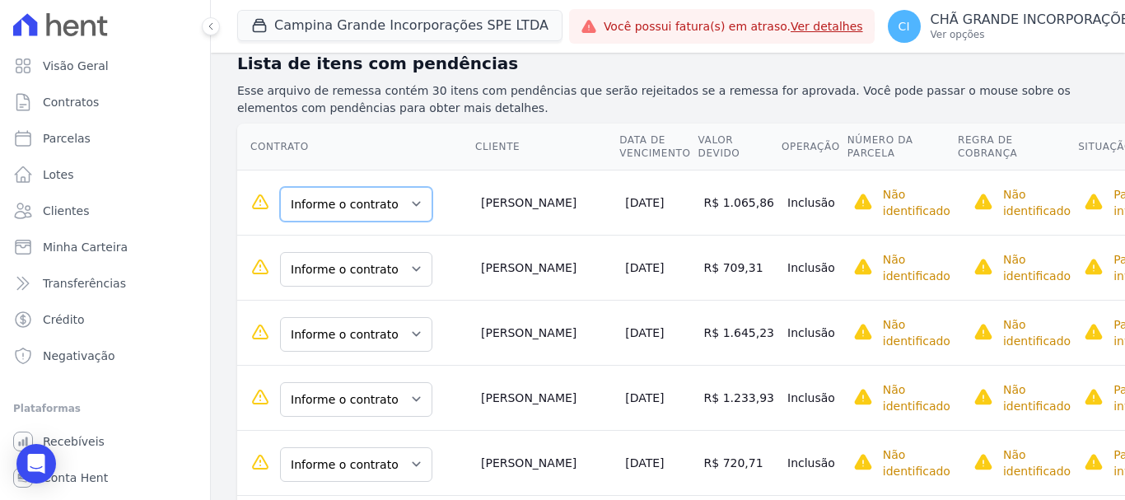
scroll to position [247, 0]
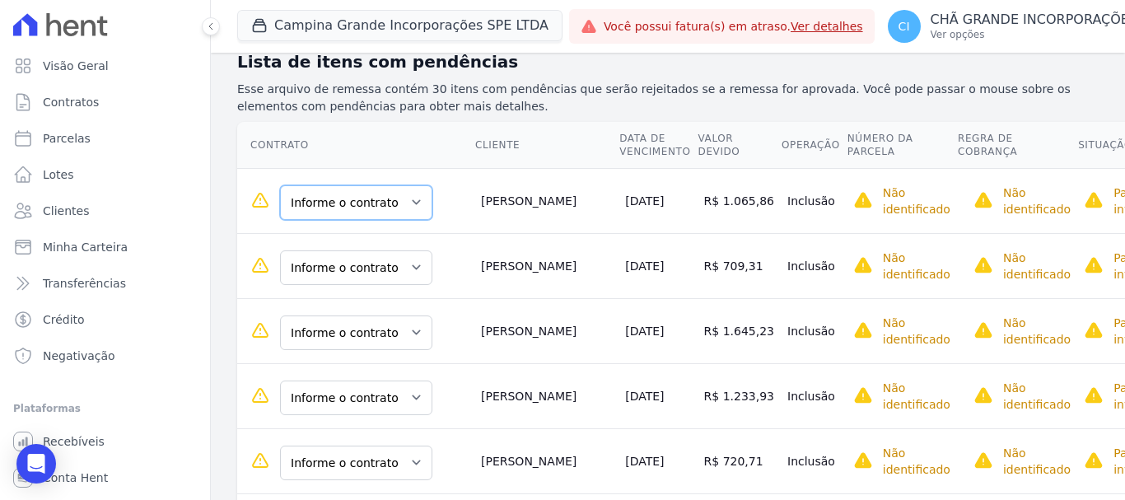
click at [391, 208] on select "Informe o contrato 90ARR0114 90ARR0138" at bounding box center [356, 202] width 152 height 35
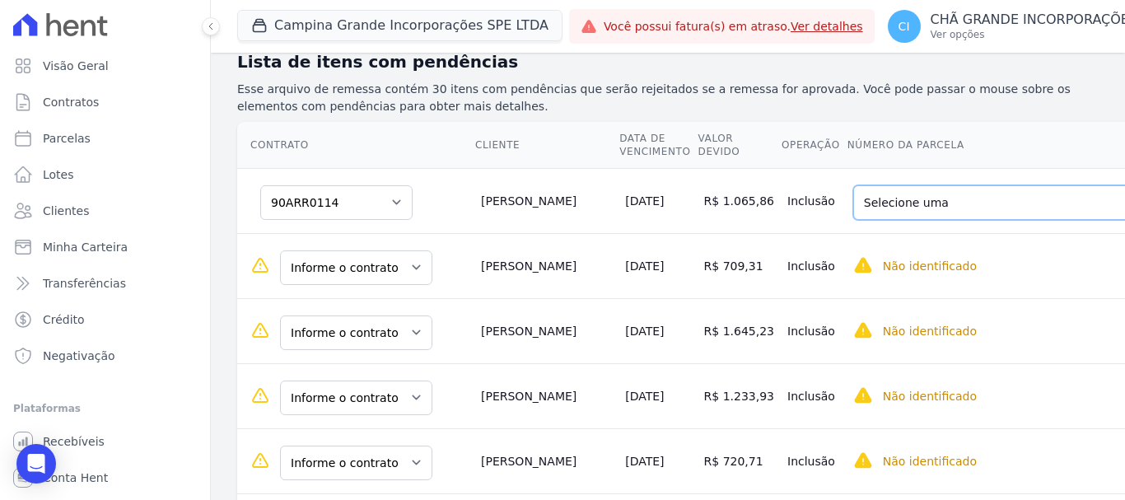
click at [853, 208] on select "Selecione uma 10 - [DATE] - R$ 963,17 - Agendado 14 - [DATE] - R$ 1.027,21 - Ve…" at bounding box center [1038, 202] width 371 height 35
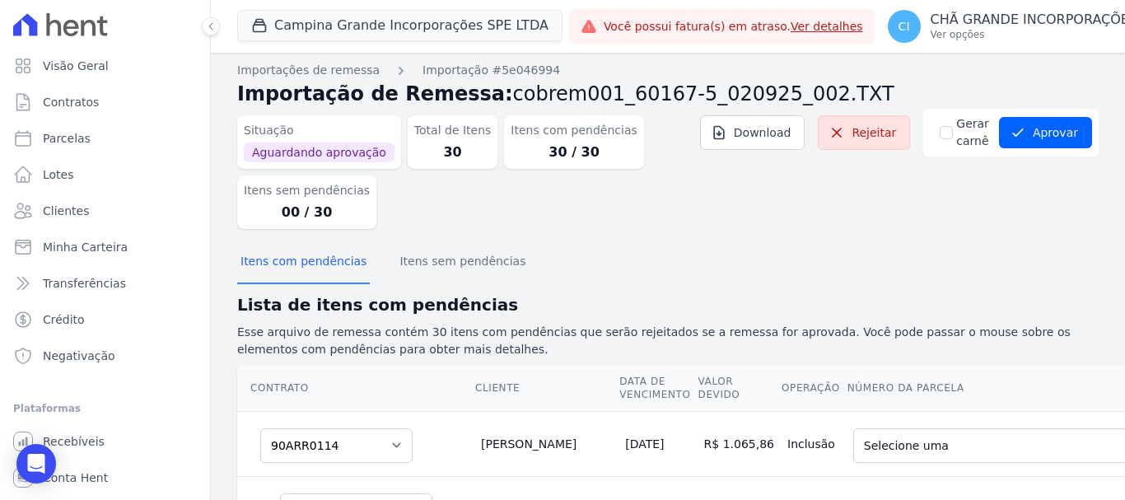
scroll to position [0, 0]
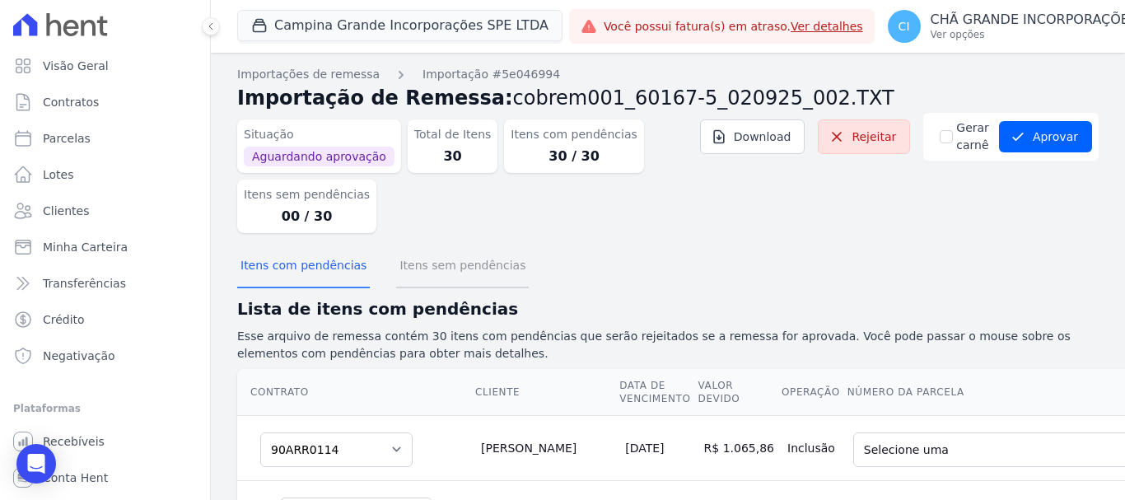
click at [433, 272] on button "Itens sem pendências" at bounding box center [462, 266] width 133 height 43
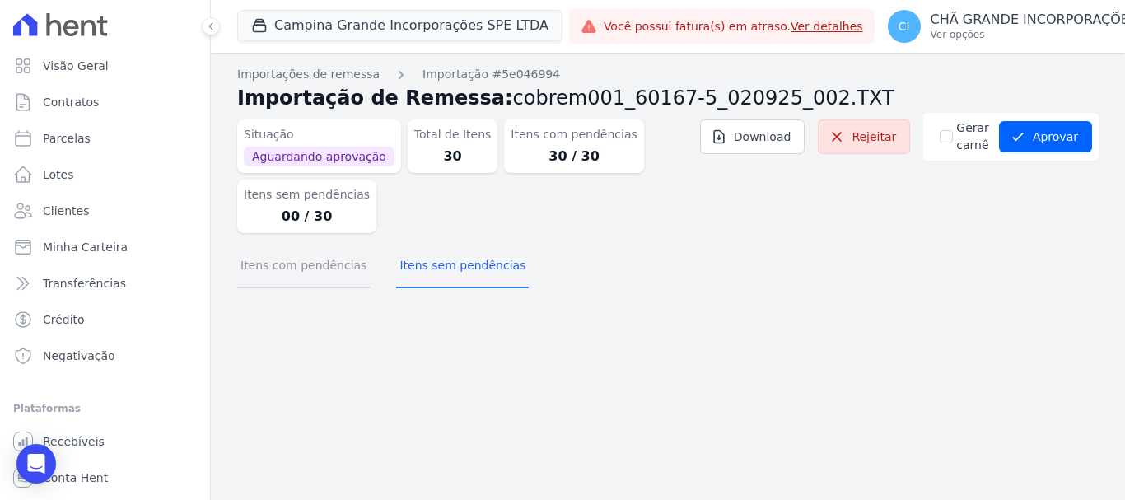
click at [323, 264] on button "Itens com pendências" at bounding box center [303, 266] width 133 height 43
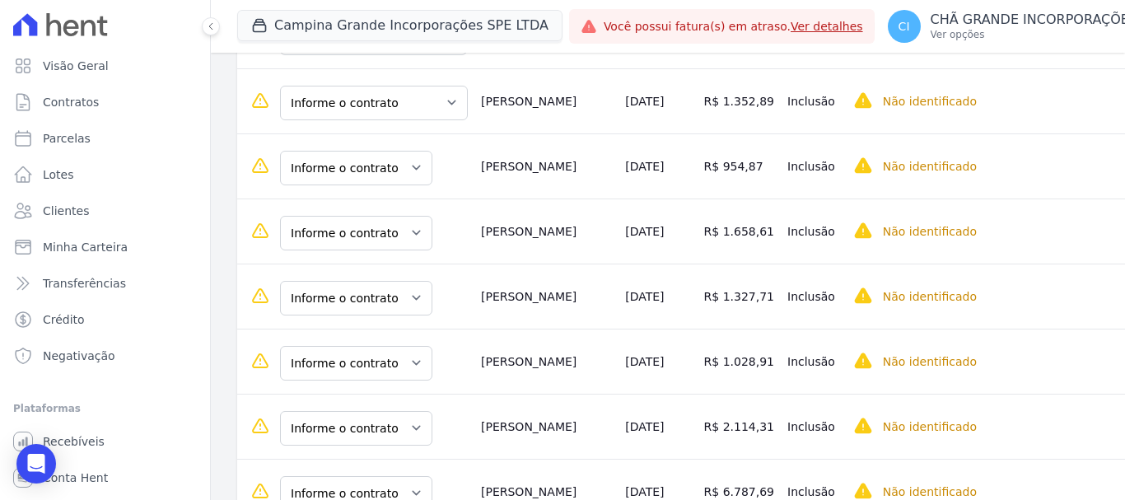
scroll to position [1934, 0]
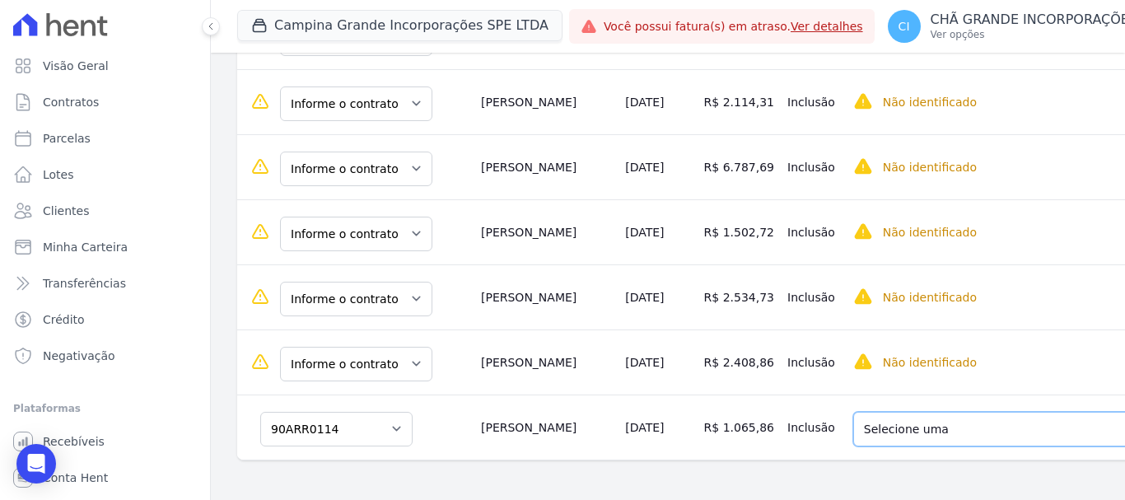
click at [853, 412] on select "Selecione uma 10 - [DATE] - R$ 963,17 - Agendado 14 - [DATE] - R$ 1.027,21 - Ve…" at bounding box center [1038, 429] width 371 height 35
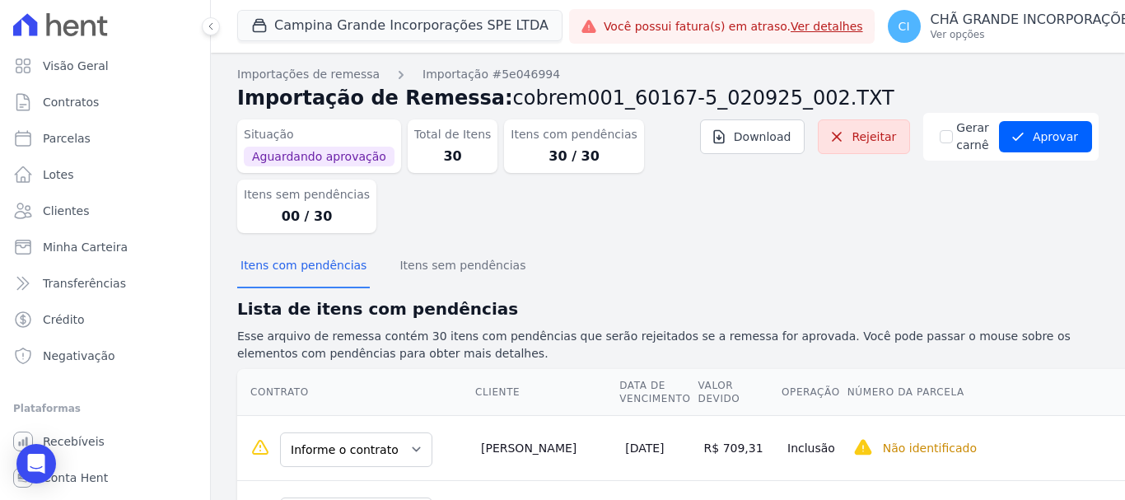
scroll to position [82, 0]
